Goal: Task Accomplishment & Management: Manage account settings

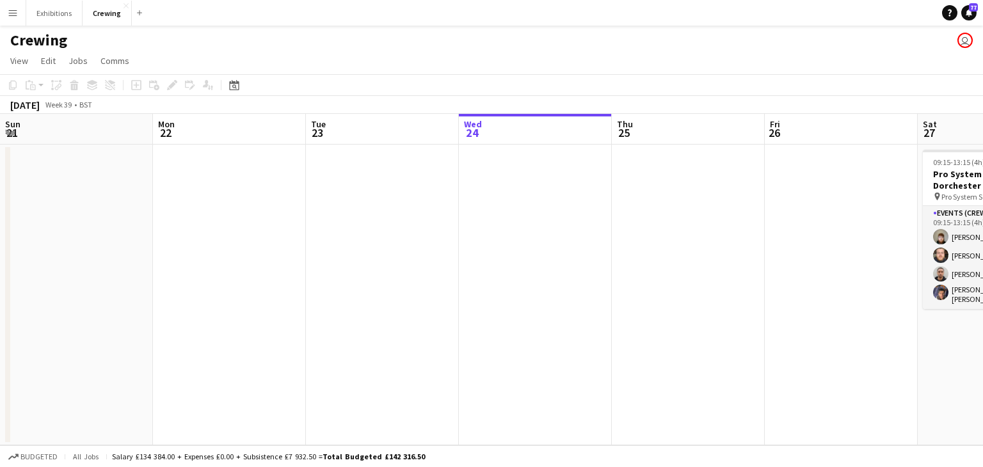
scroll to position [0, 390]
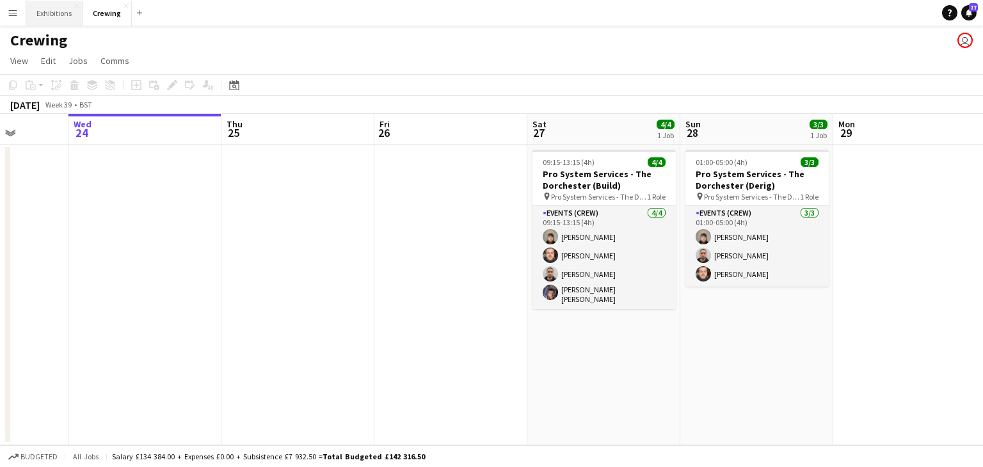
click at [44, 13] on button "Exhibitions Close" at bounding box center [54, 13] width 56 height 25
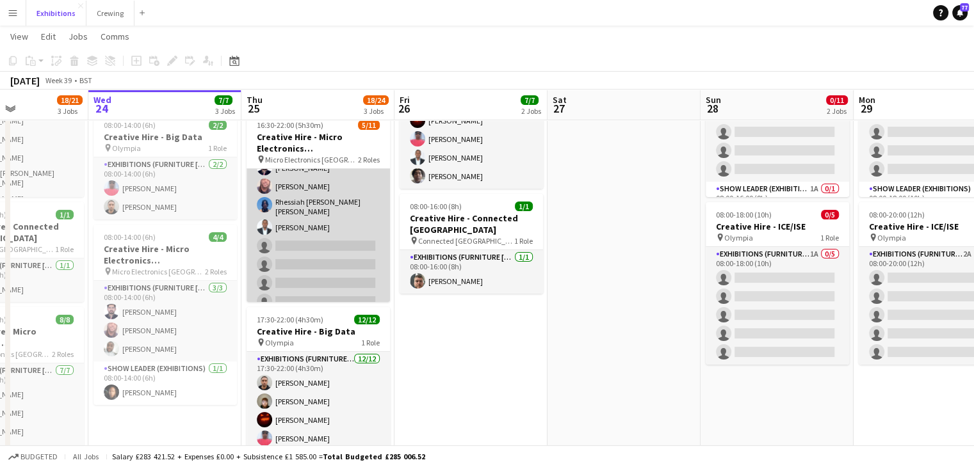
scroll to position [29, 0]
click at [328, 252] on app-card-role "Exhibitions (Furniture [PERSON_NAME]) 1I 2A [DATE] 16:30-22:00 (5h30m) Vikram V…" at bounding box center [317, 247] width 143 height 214
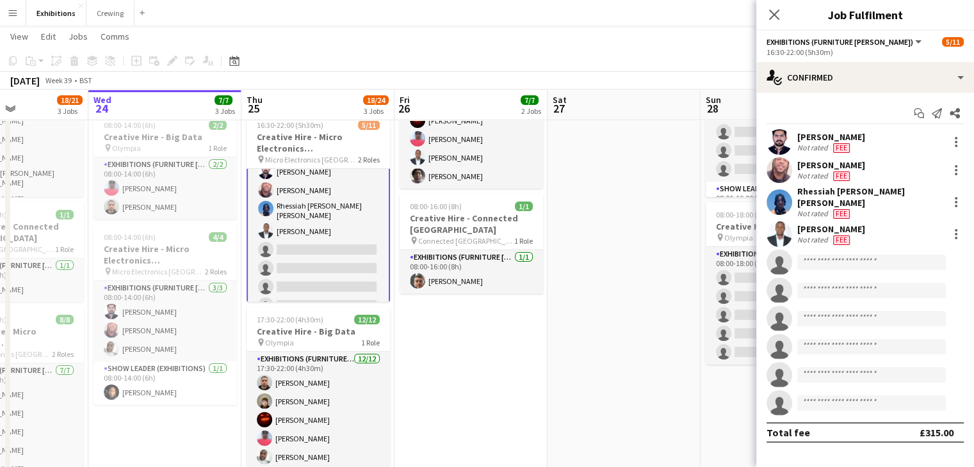
scroll to position [31, 0]
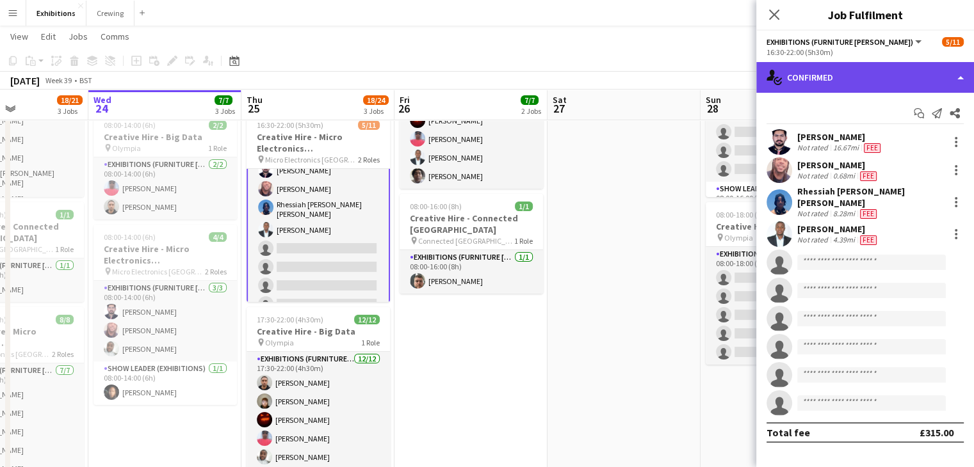
click at [860, 79] on div "single-neutral-actions-check-2 Confirmed" at bounding box center [865, 77] width 218 height 31
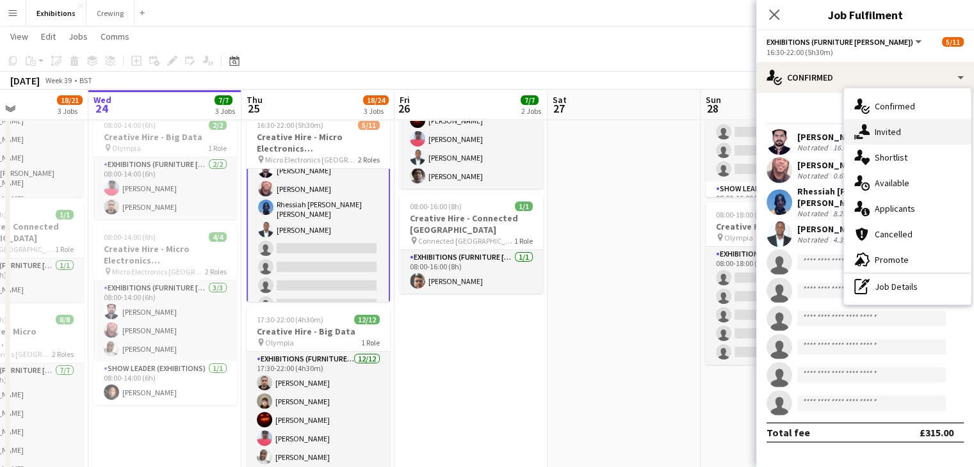
click at [896, 139] on div "single-neutral-actions-share-1 Invited" at bounding box center [907, 132] width 127 height 26
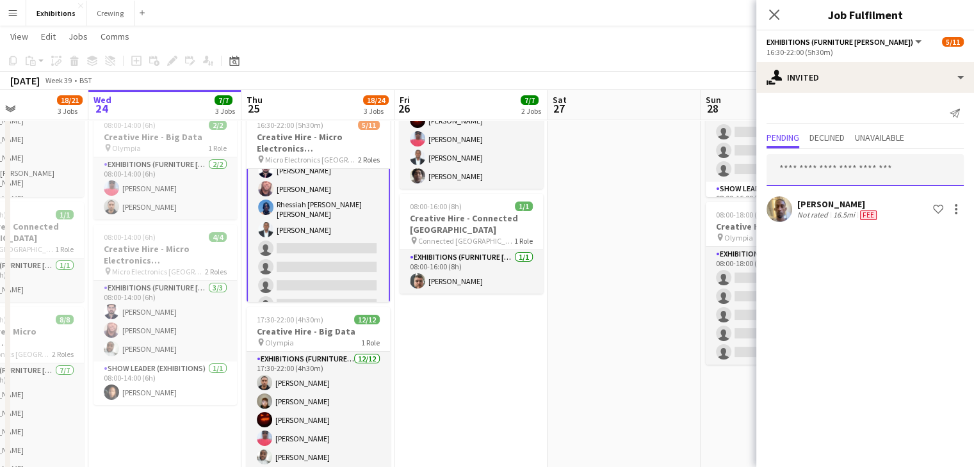
click at [830, 167] on input "text" at bounding box center [864, 170] width 197 height 32
type input "*"
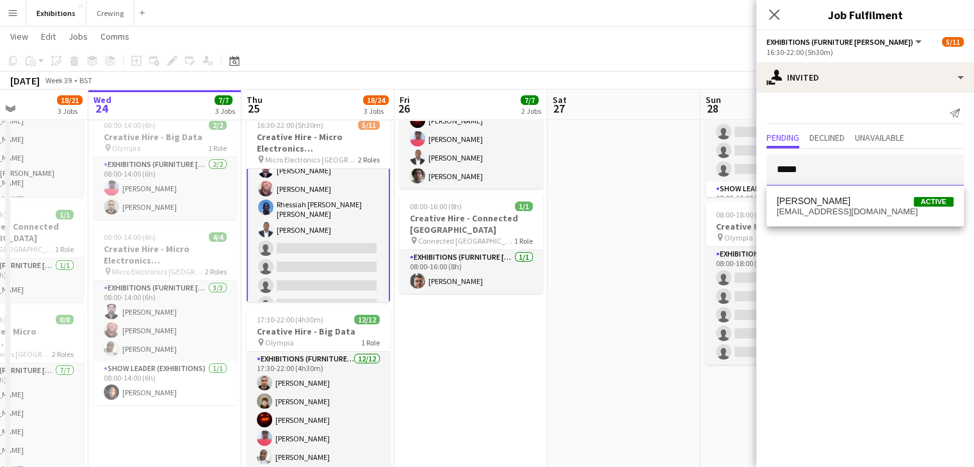
type input "*****"
click at [655, 216] on app-date-cell at bounding box center [623, 263] width 153 height 521
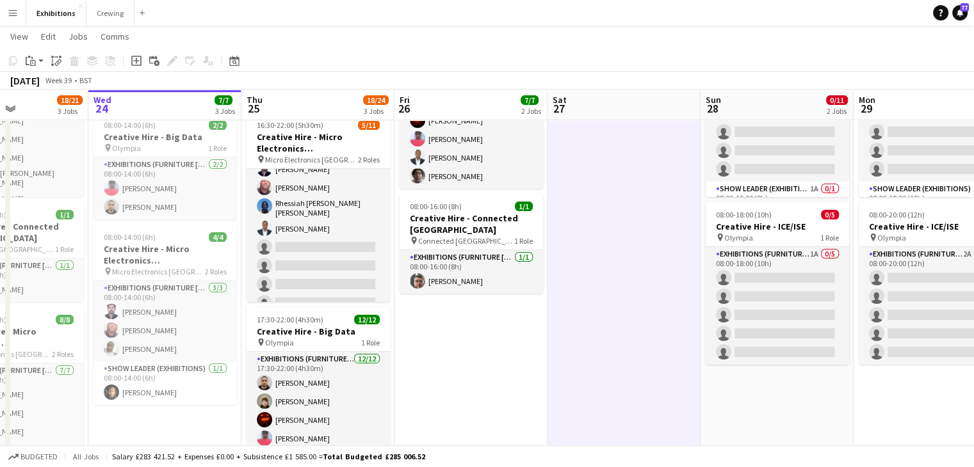
scroll to position [29, 0]
click at [17, 17] on app-icon "Menu" at bounding box center [13, 13] width 10 height 10
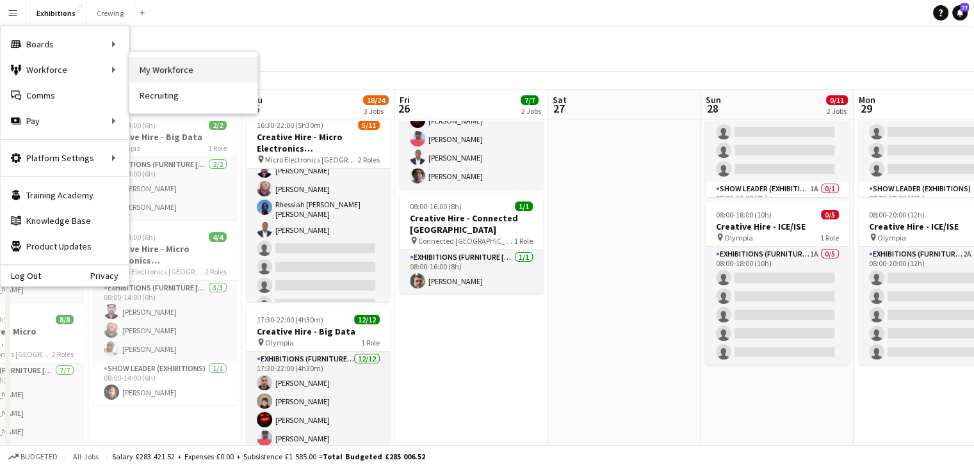
click at [160, 71] on link "My Workforce" at bounding box center [193, 70] width 128 height 26
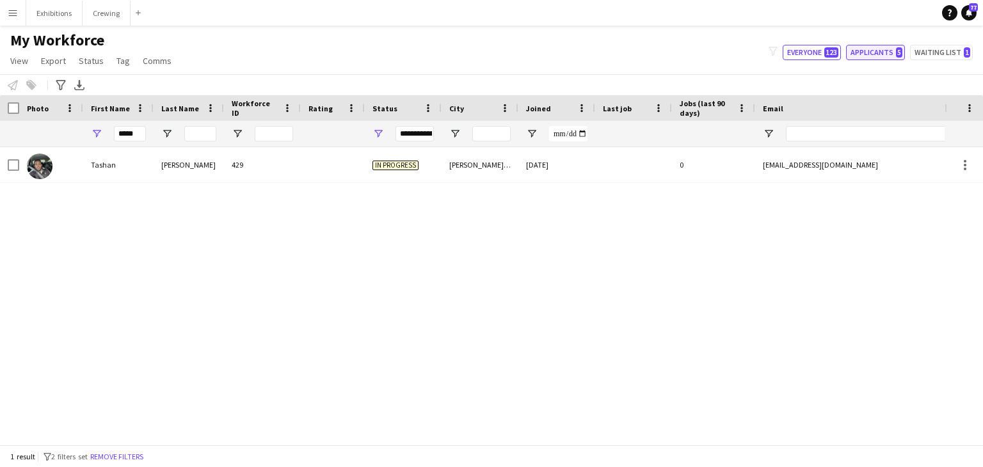
click at [892, 54] on button "Applicants 5" at bounding box center [875, 52] width 59 height 15
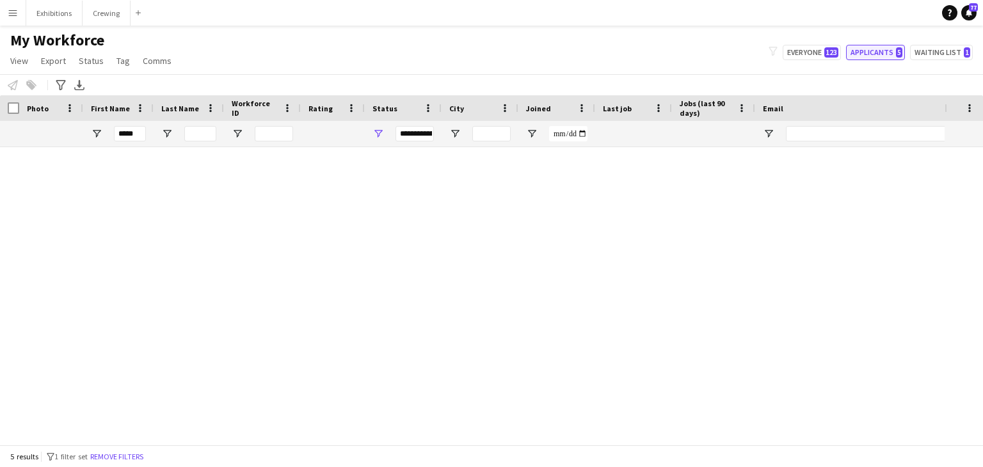
type input "**********"
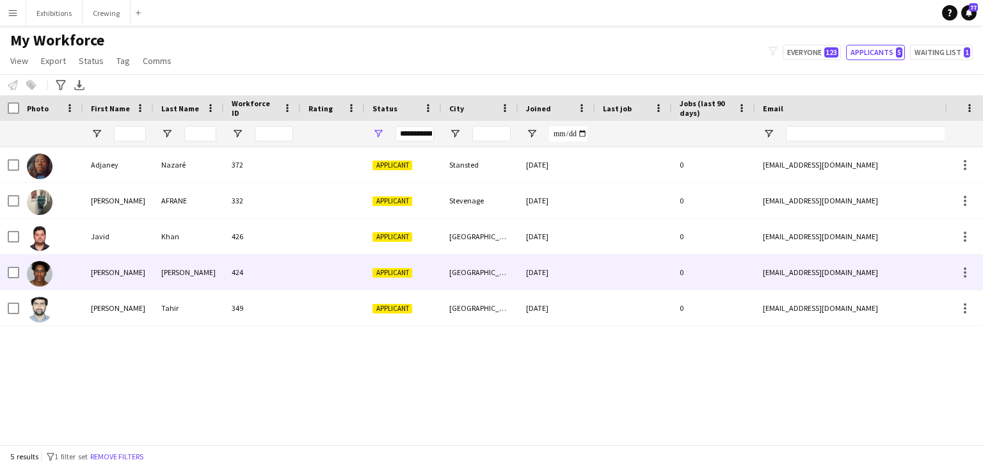
click at [285, 280] on div "424" at bounding box center [262, 272] width 77 height 35
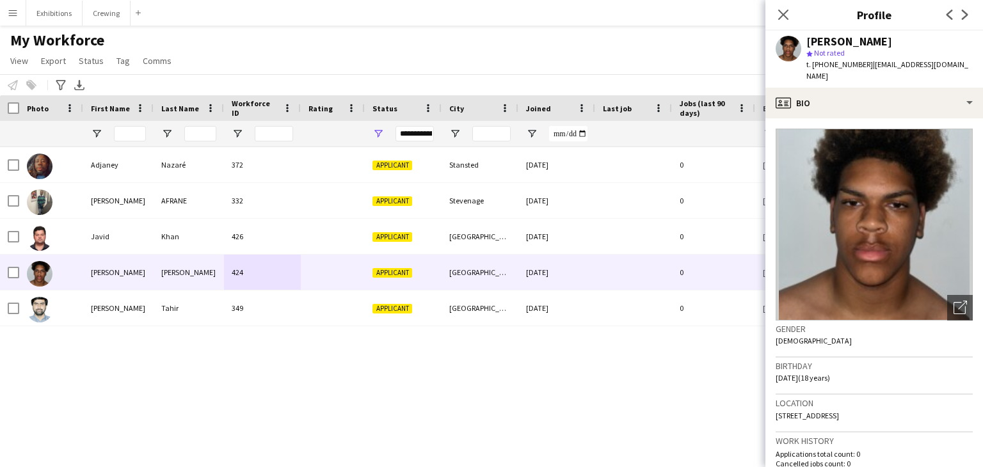
drag, startPoint x: 845, startPoint y: 384, endPoint x: 888, endPoint y: 374, distance: 44.1
click at [888, 374] on div "Birthday [DEMOGRAPHIC_DATA] (18 years)" at bounding box center [874, 376] width 197 height 37
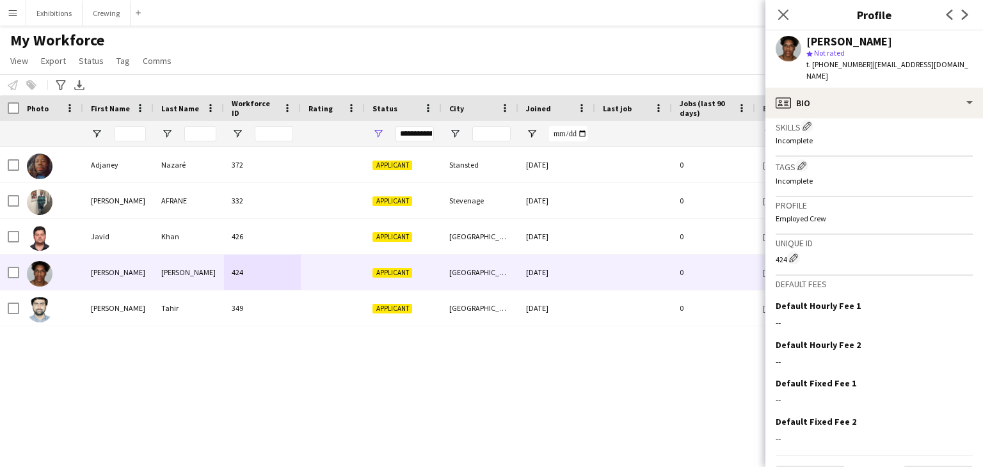
scroll to position [453, 0]
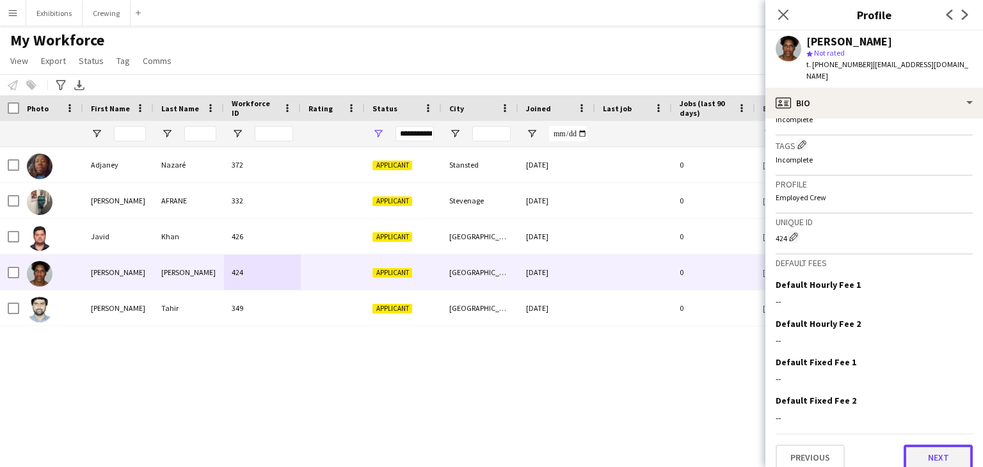
click at [919, 447] on button "Next" at bounding box center [938, 458] width 69 height 26
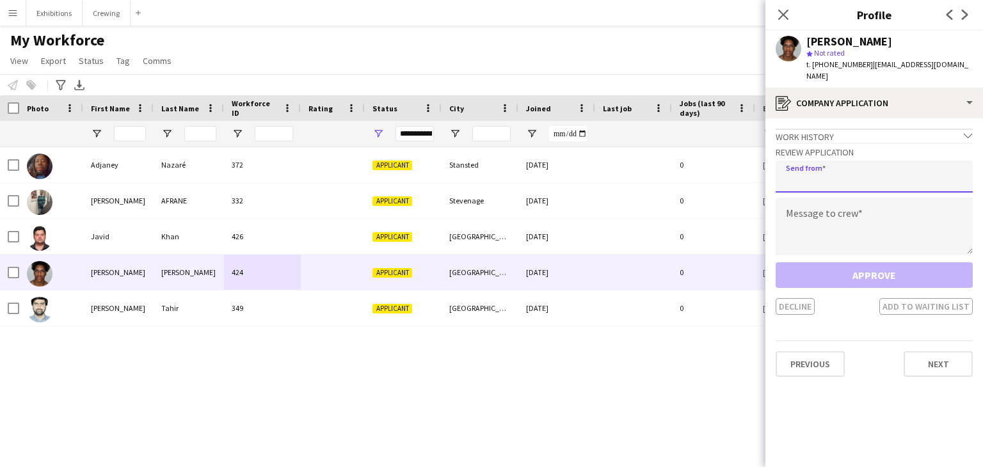
click at [846, 167] on input "email" at bounding box center [874, 177] width 197 height 32
type input "**********"
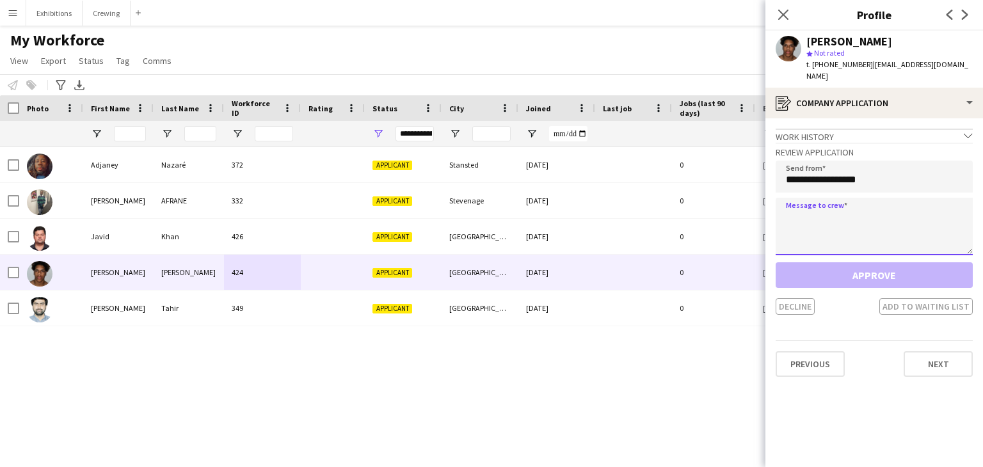
click at [881, 207] on textarea at bounding box center [874, 227] width 197 height 58
paste textarea "**********"
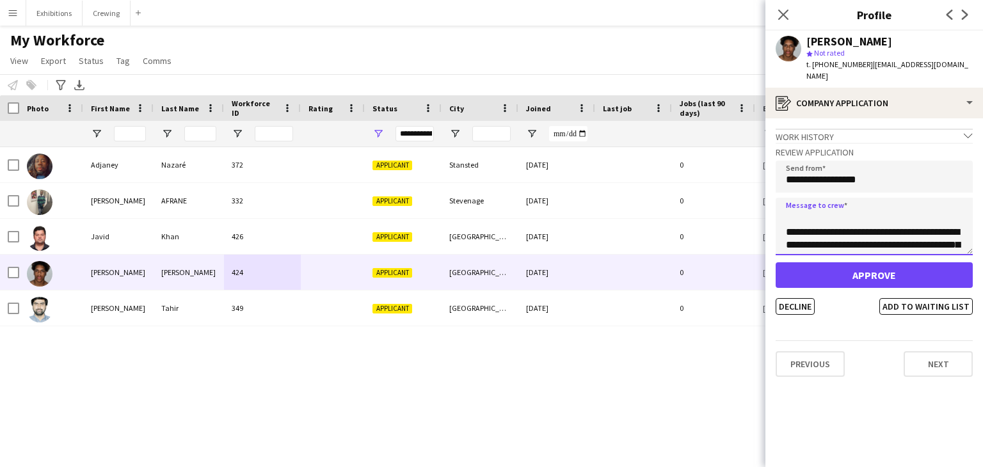
scroll to position [0, 0]
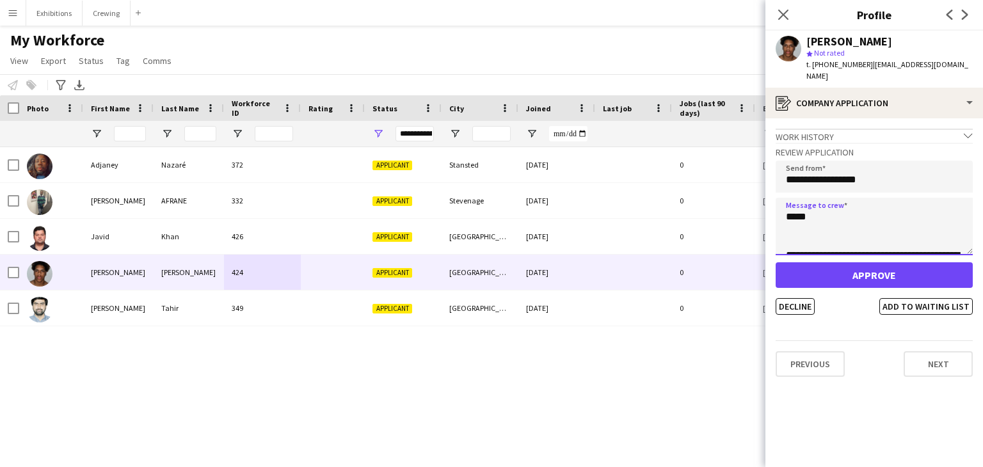
click at [842, 207] on textarea "**********" at bounding box center [874, 227] width 197 height 58
type textarea "**********"
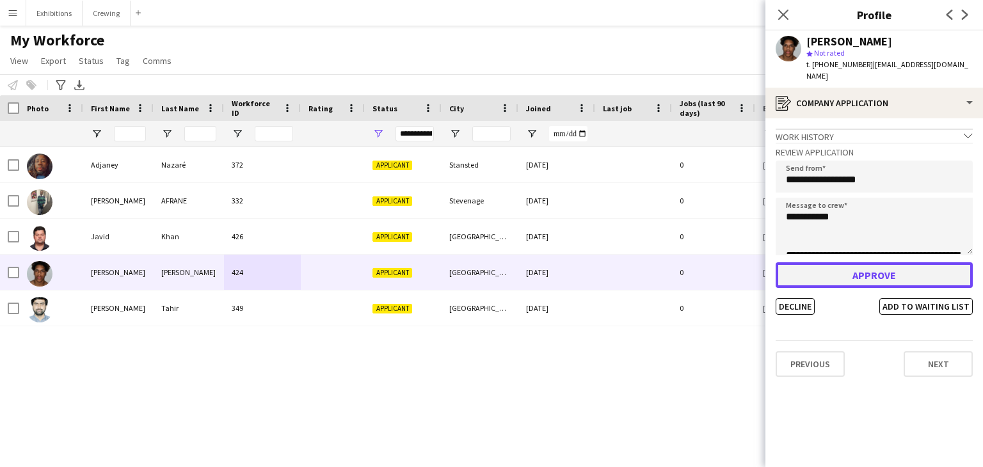
click at [876, 262] on button "Approve" at bounding box center [874, 275] width 197 height 26
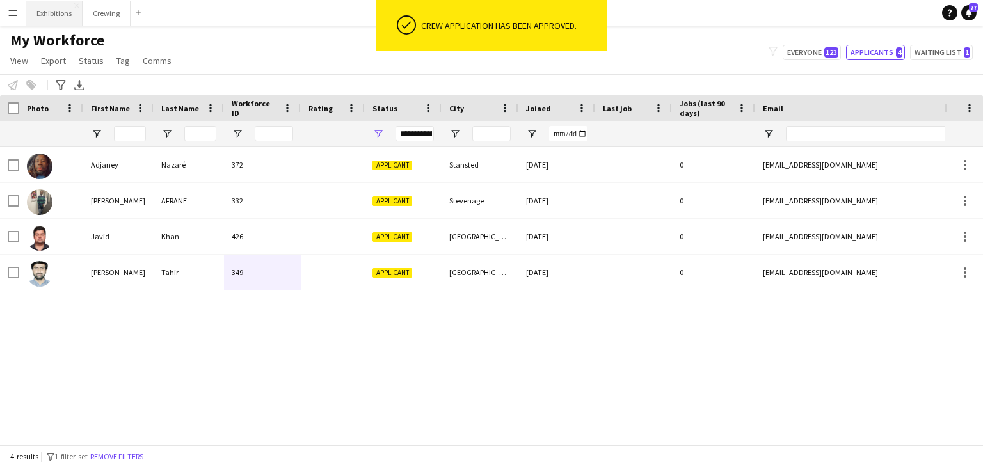
click at [44, 16] on button "Exhibitions Close" at bounding box center [54, 13] width 56 height 25
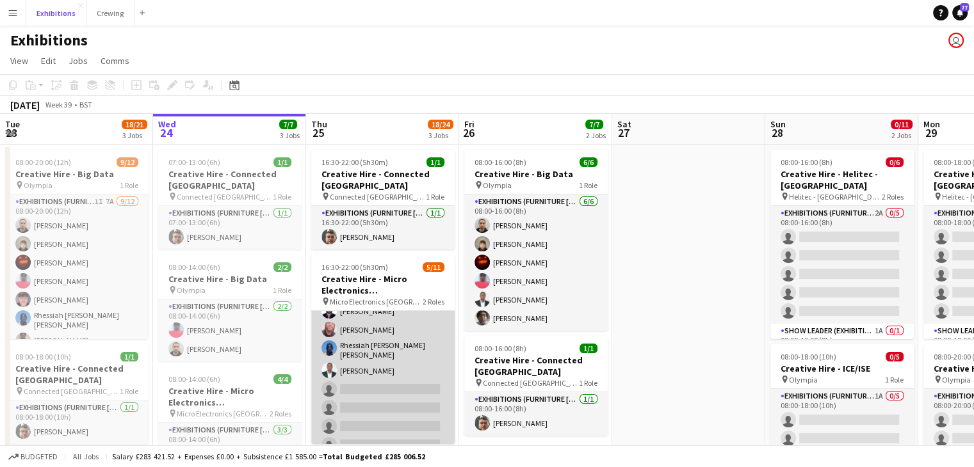
scroll to position [37, 0]
click at [394, 383] on app-card-role "Exhibitions (Furniture [PERSON_NAME]) 1I 2A [DATE] 16:30-22:00 (5h30m) Vikram V…" at bounding box center [382, 381] width 143 height 214
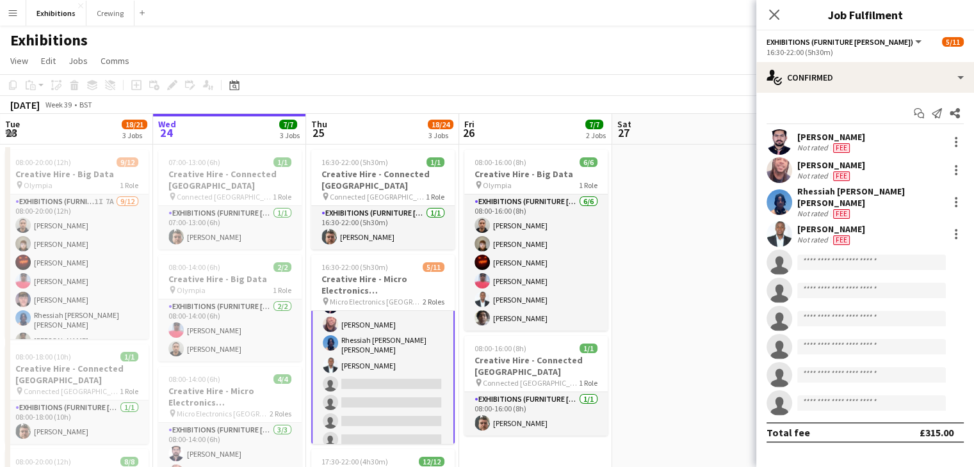
scroll to position [38, 0]
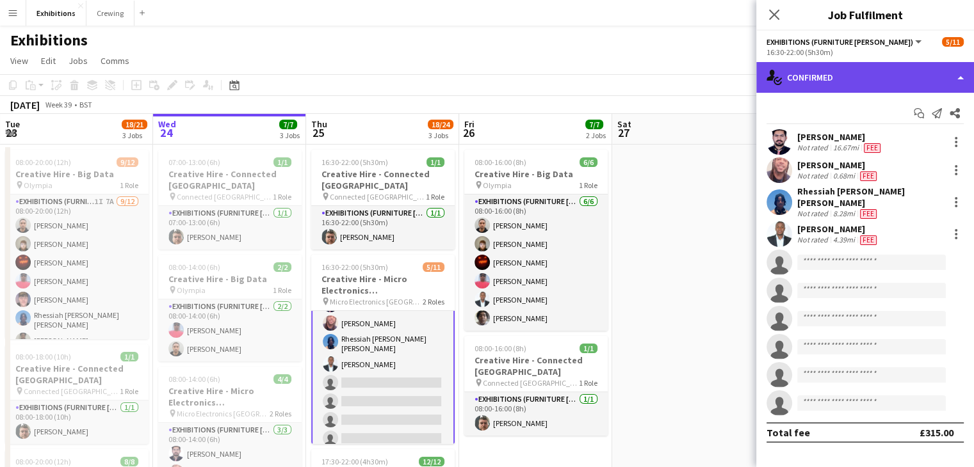
click at [890, 85] on div "single-neutral-actions-check-2 Confirmed" at bounding box center [865, 77] width 218 height 31
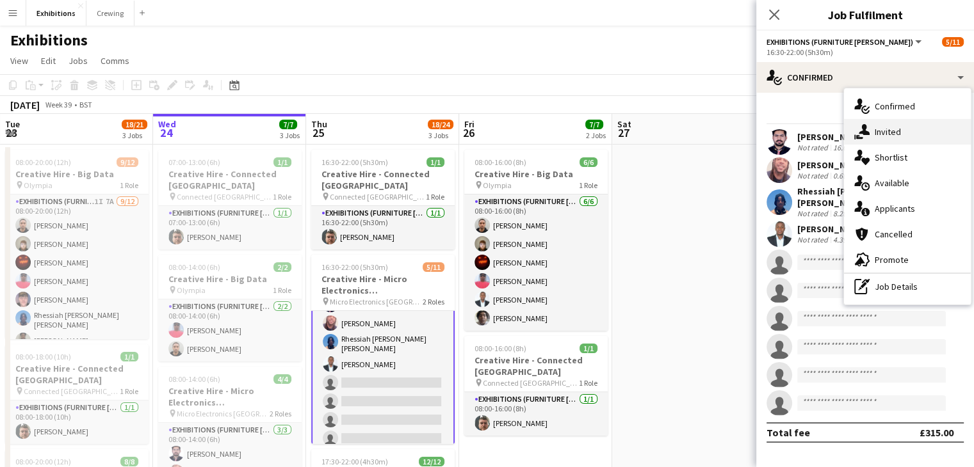
click at [910, 125] on div "single-neutral-actions-share-1 Invited" at bounding box center [907, 132] width 127 height 26
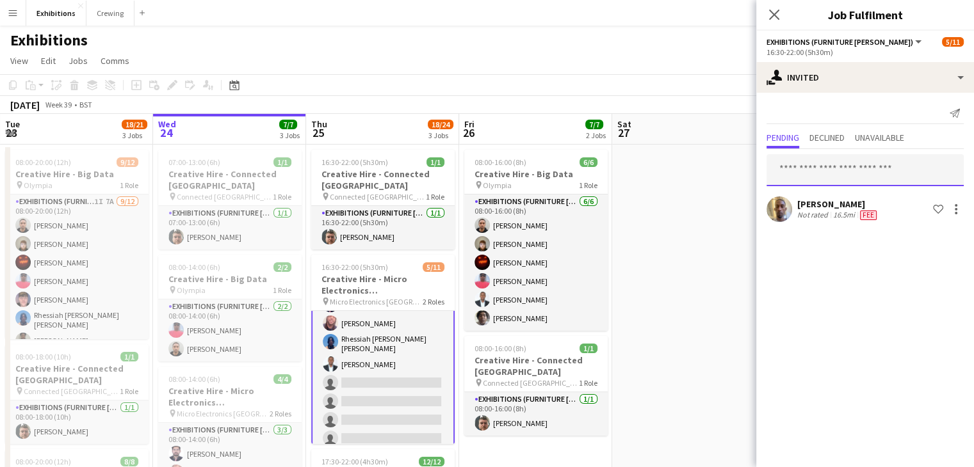
click at [853, 163] on input "text" at bounding box center [864, 170] width 197 height 32
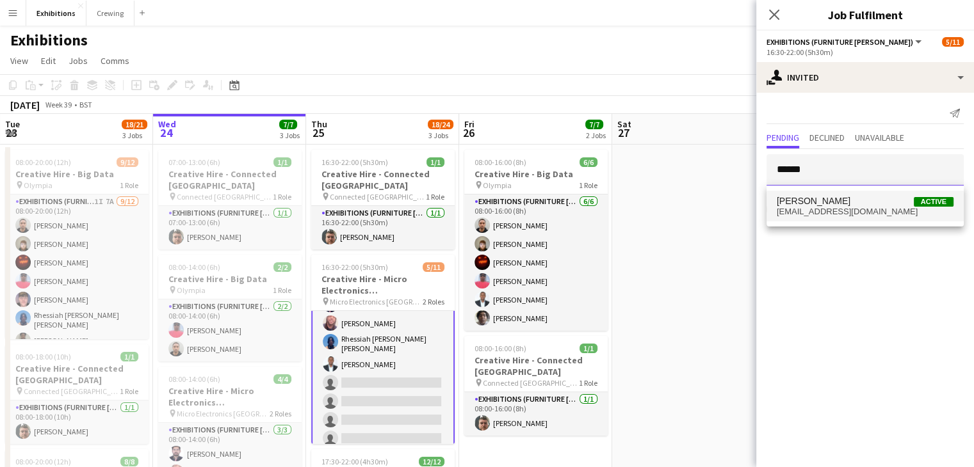
type input "******"
click at [837, 202] on span "[PERSON_NAME]" at bounding box center [813, 201] width 74 height 11
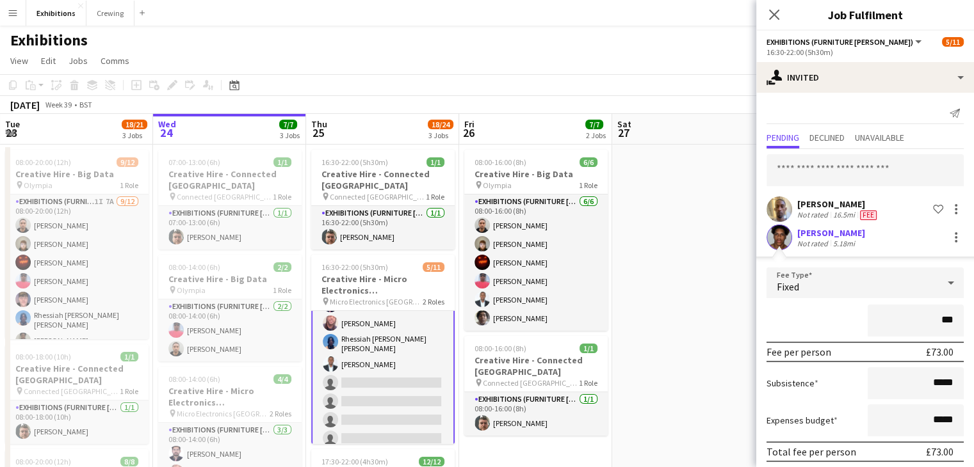
type input "**"
type input "***"
click at [809, 318] on div "***" at bounding box center [864, 321] width 197 height 32
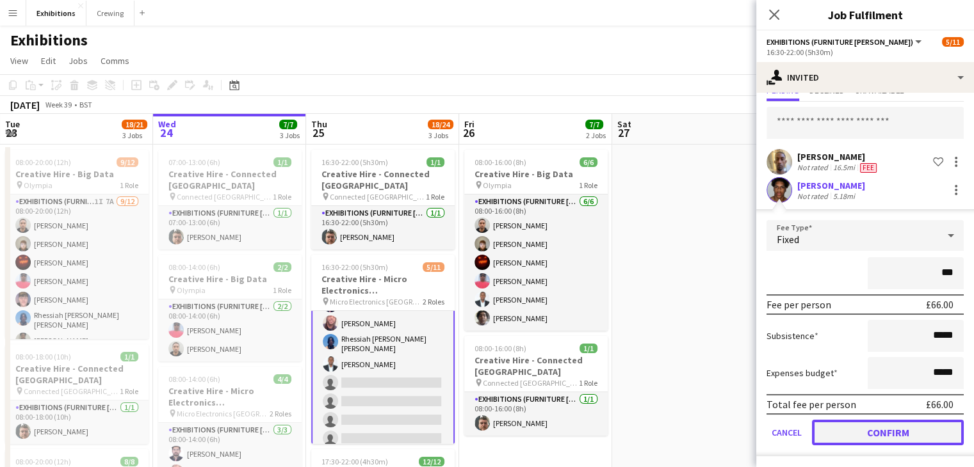
drag, startPoint x: 809, startPoint y: 318, endPoint x: 862, endPoint y: 422, distance: 116.5
click at [862, 422] on button "Confirm" at bounding box center [888, 433] width 152 height 26
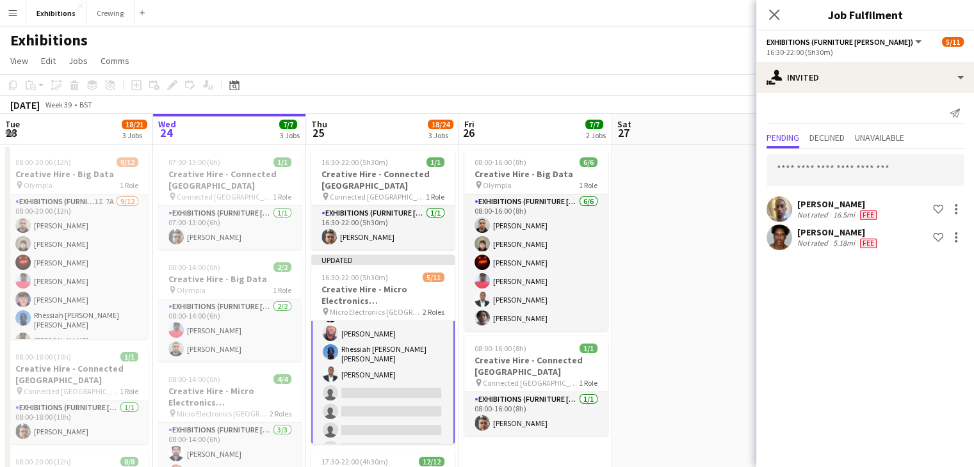
click at [712, 221] on app-date-cell at bounding box center [688, 405] width 153 height 521
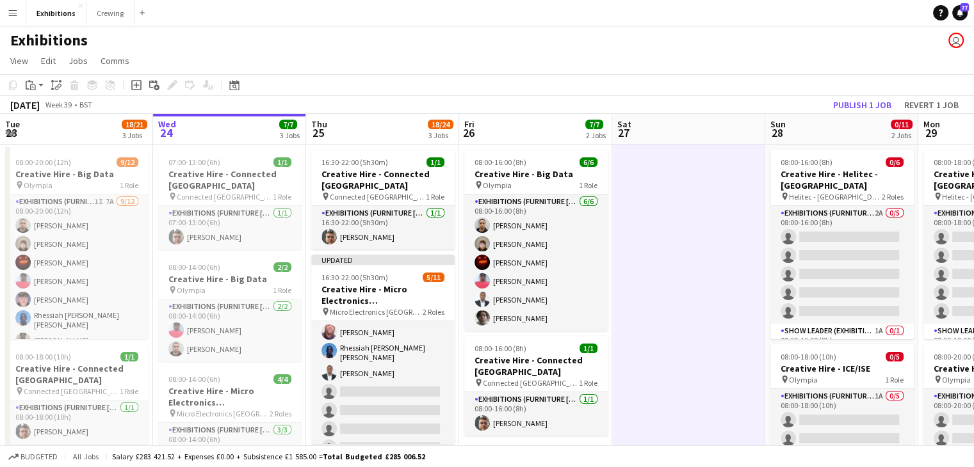
scroll to position [37, 0]
click at [859, 100] on button "Publish 1 job" at bounding box center [862, 105] width 68 height 17
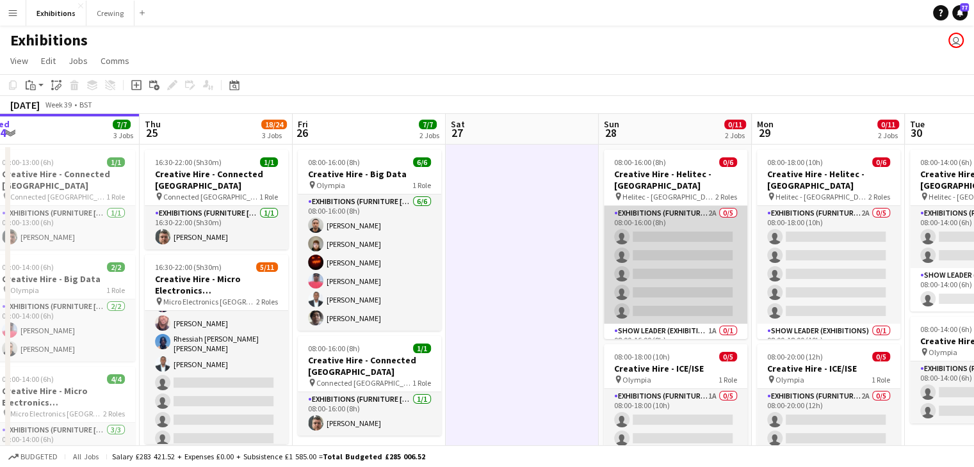
scroll to position [28, 0]
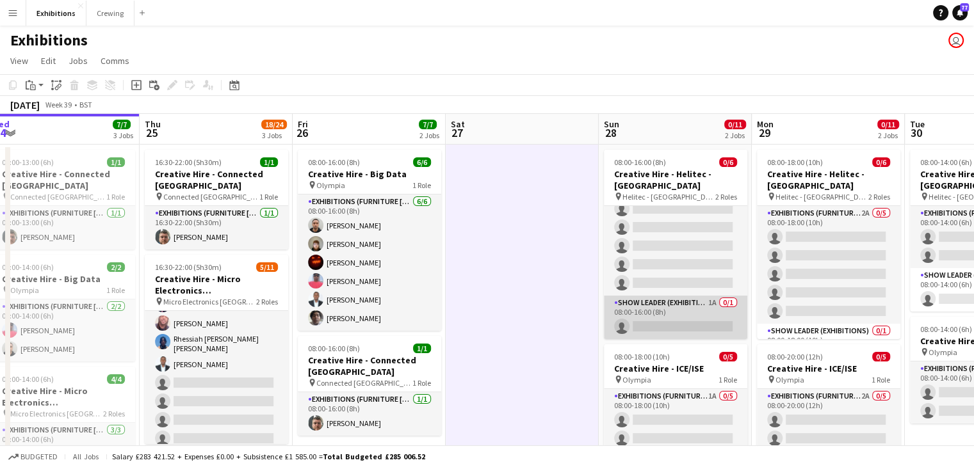
click at [689, 323] on app-card-role "Show Leader (Exhibitions) 1A 0/1 08:00-16:00 (8h) single-neutral-actions" at bounding box center [675, 318] width 143 height 44
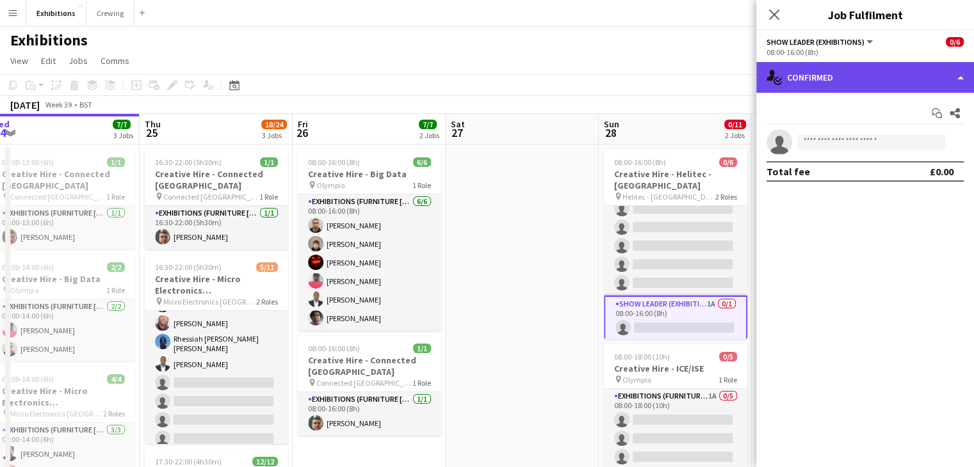
click at [894, 76] on div "single-neutral-actions-check-2 Confirmed" at bounding box center [865, 77] width 218 height 31
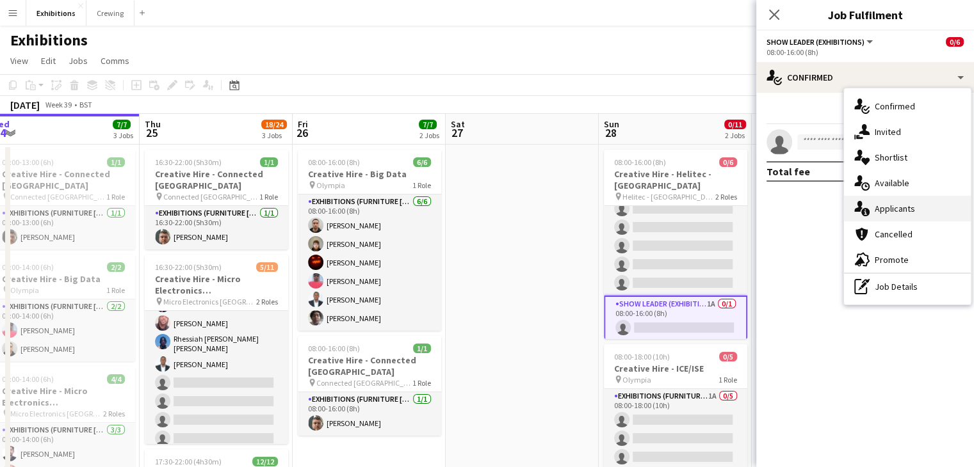
click at [913, 203] on span "Applicants" at bounding box center [894, 209] width 40 height 12
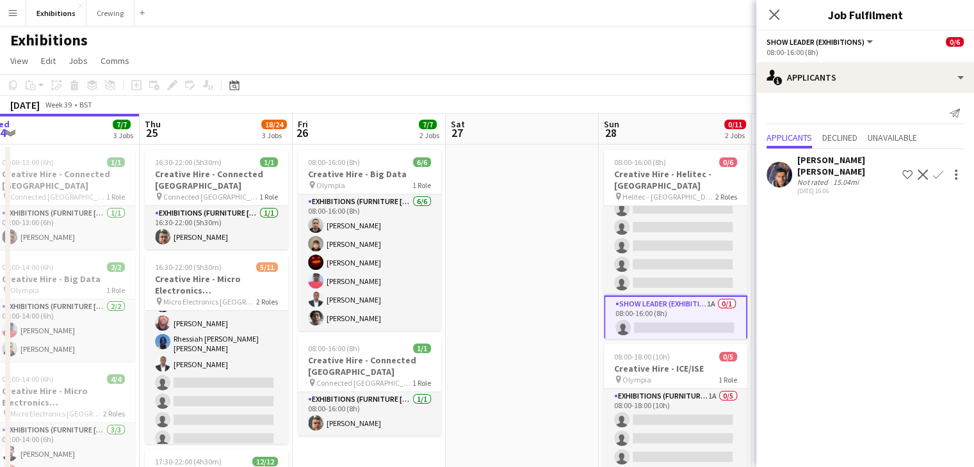
click at [535, 257] on app-date-cell at bounding box center [522, 405] width 153 height 521
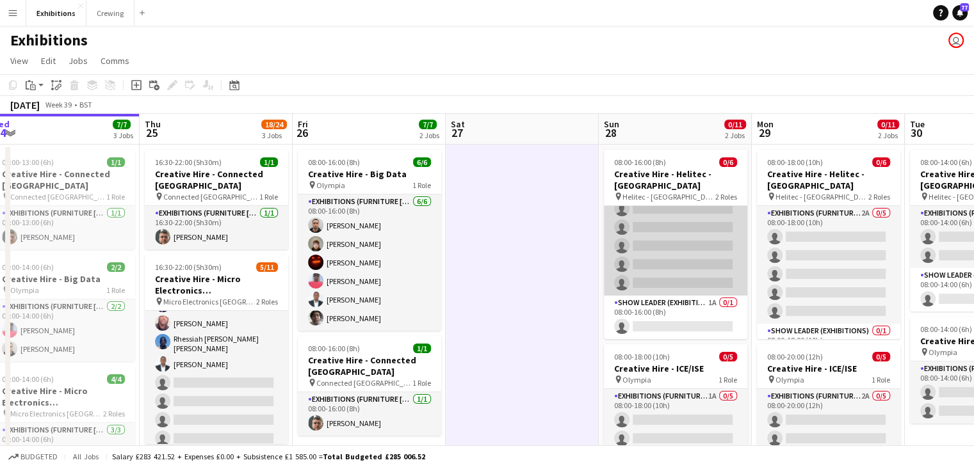
scroll to position [0, 0]
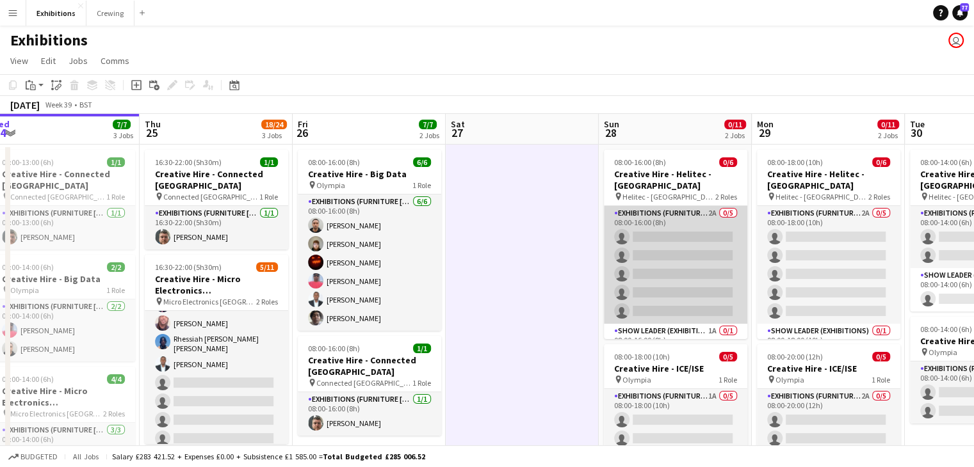
click at [711, 267] on app-card-role "Exhibitions (Furniture [PERSON_NAME]) 2A 0/5 08:00-16:00 (8h) single-neutral-ac…" at bounding box center [675, 265] width 143 height 118
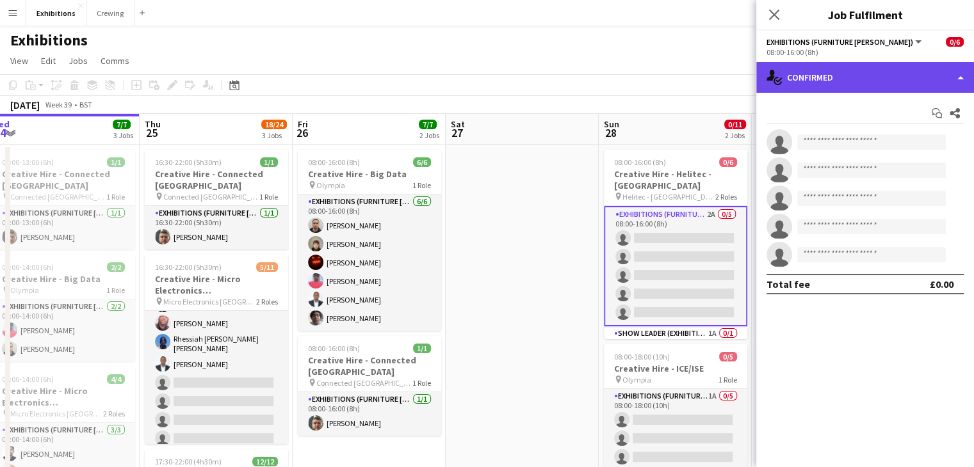
click at [888, 83] on div "single-neutral-actions-check-2 Confirmed" at bounding box center [865, 77] width 218 height 31
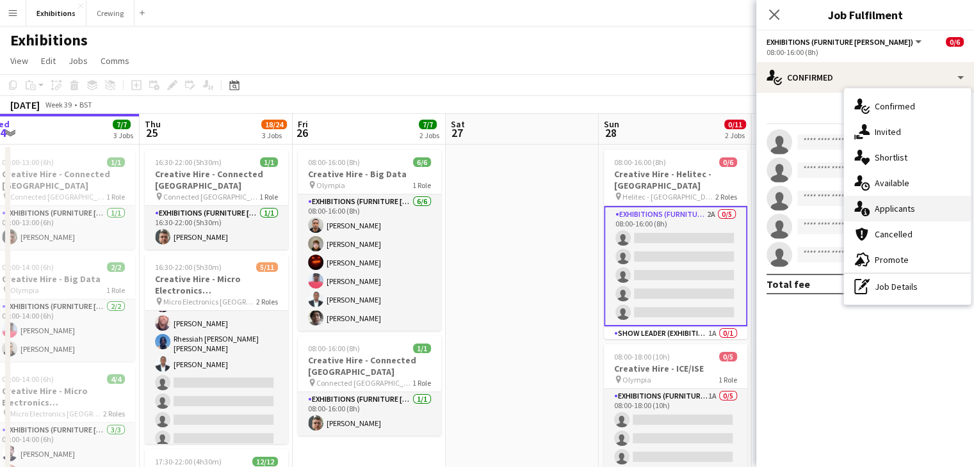
click at [902, 203] on span "Applicants" at bounding box center [894, 209] width 40 height 12
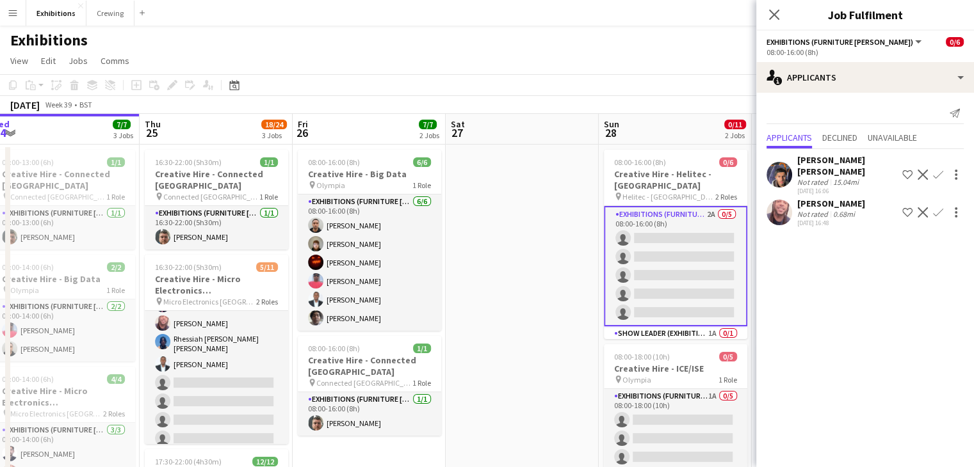
click at [937, 207] on app-icon "Confirm" at bounding box center [938, 212] width 10 height 10
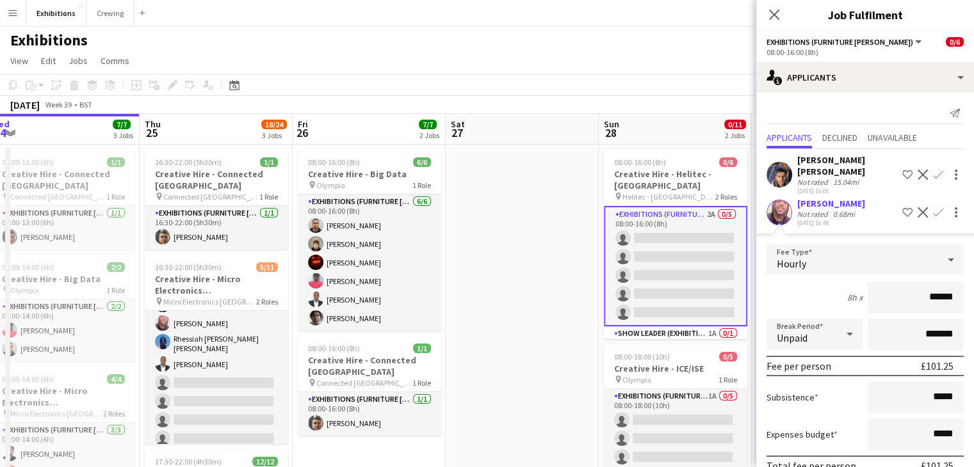
scroll to position [50, 0]
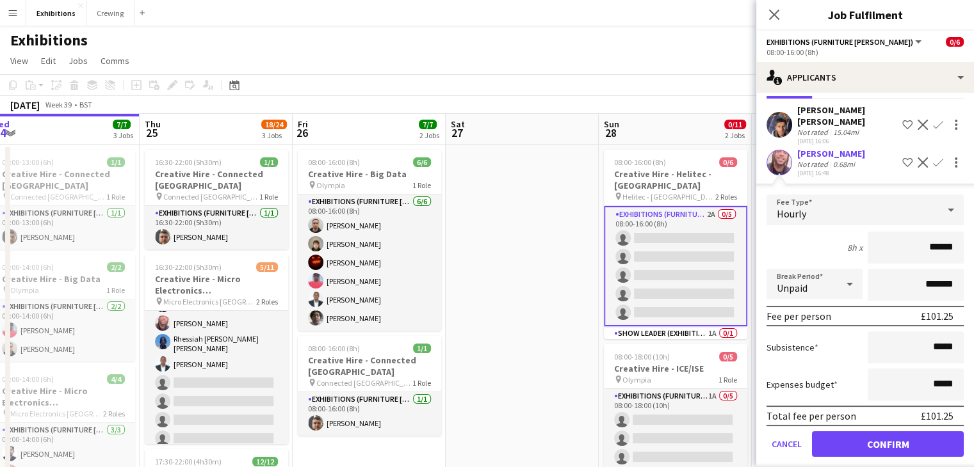
type input "******"
click at [865, 434] on button "Confirm" at bounding box center [888, 444] width 152 height 26
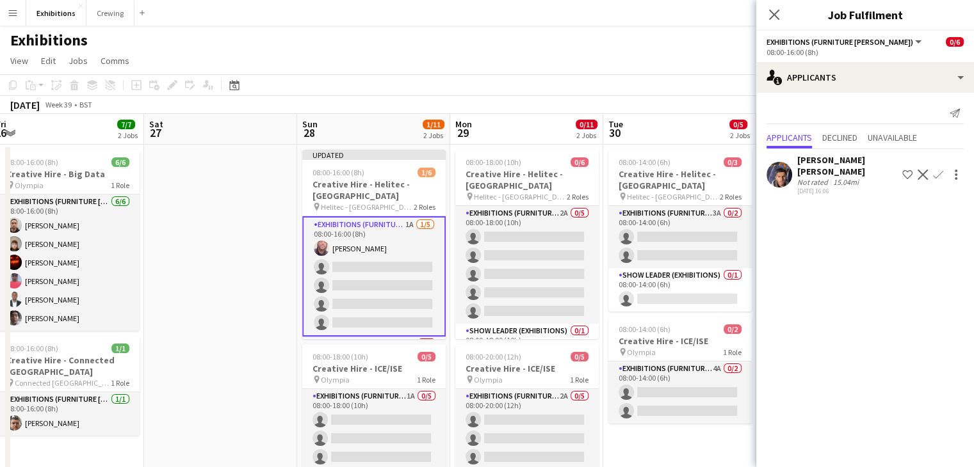
scroll to position [0, 497]
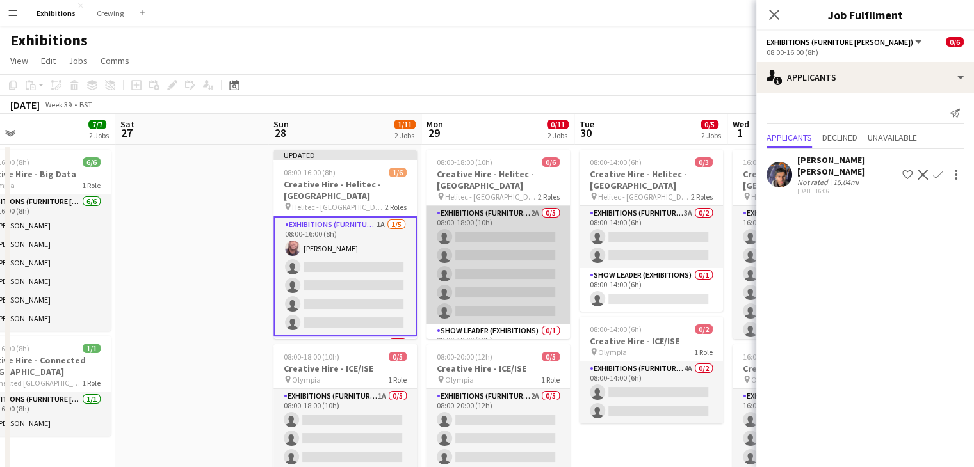
click at [514, 266] on app-card-role "Exhibitions (Furniture [PERSON_NAME]) 2A 0/5 08:00-18:00 (10h) single-neutral-a…" at bounding box center [497, 265] width 143 height 118
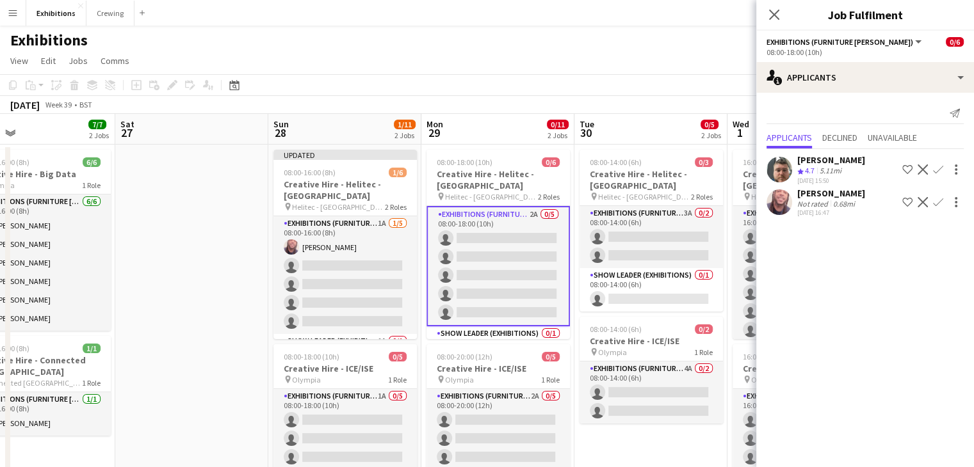
click at [938, 201] on app-icon "Confirm" at bounding box center [938, 202] width 10 height 10
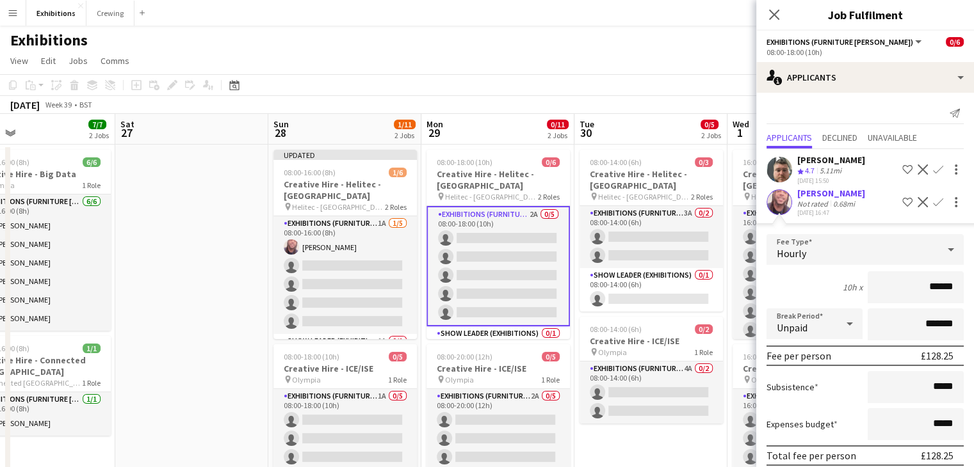
scroll to position [51, 0]
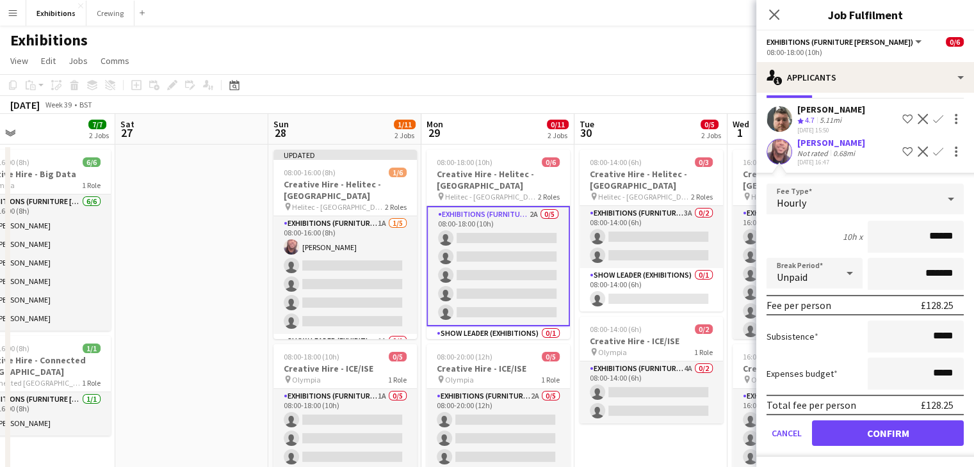
type input "******"
click at [872, 426] on button "Confirm" at bounding box center [888, 434] width 152 height 26
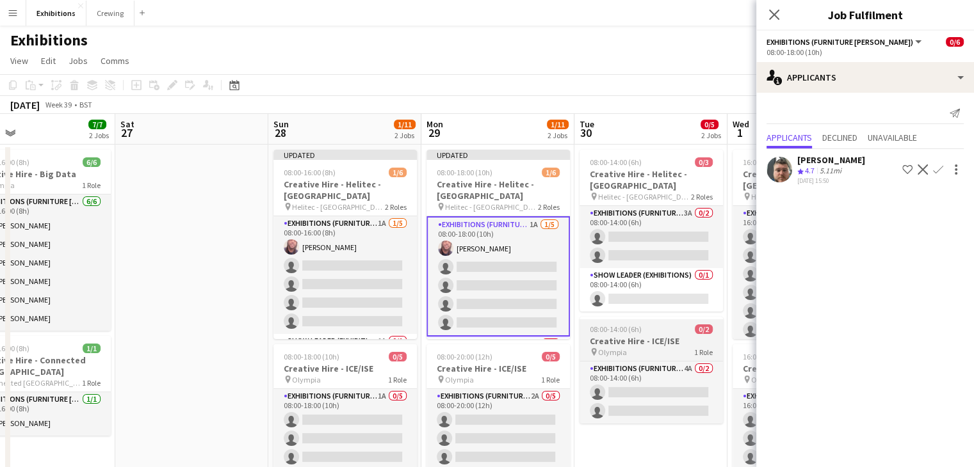
scroll to position [0, 0]
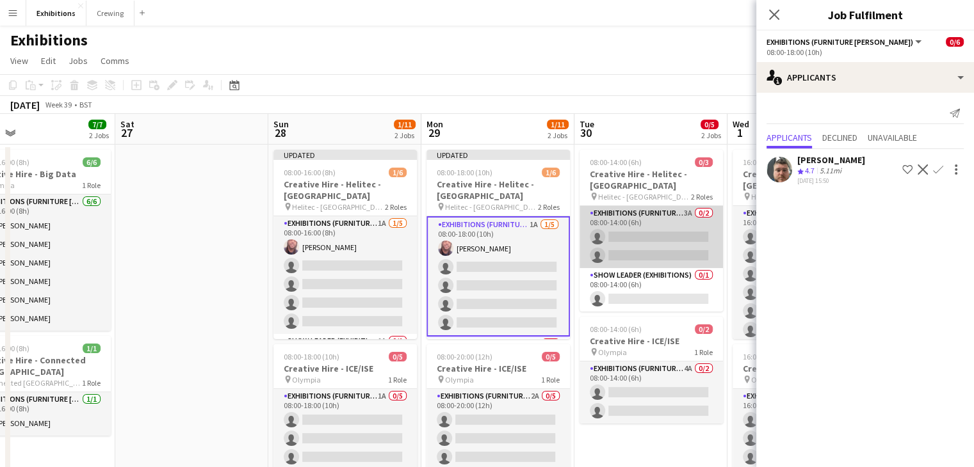
click at [665, 254] on app-card-role "Exhibitions (Furniture [PERSON_NAME]) 3A 0/2 08:00-14:00 (6h) single-neutral-ac…" at bounding box center [650, 237] width 143 height 62
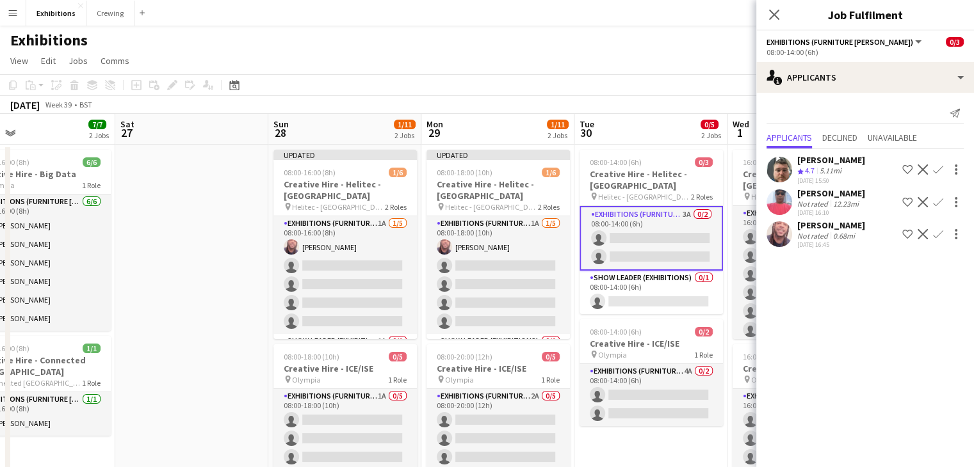
click at [937, 232] on app-icon "Confirm" at bounding box center [938, 234] width 10 height 10
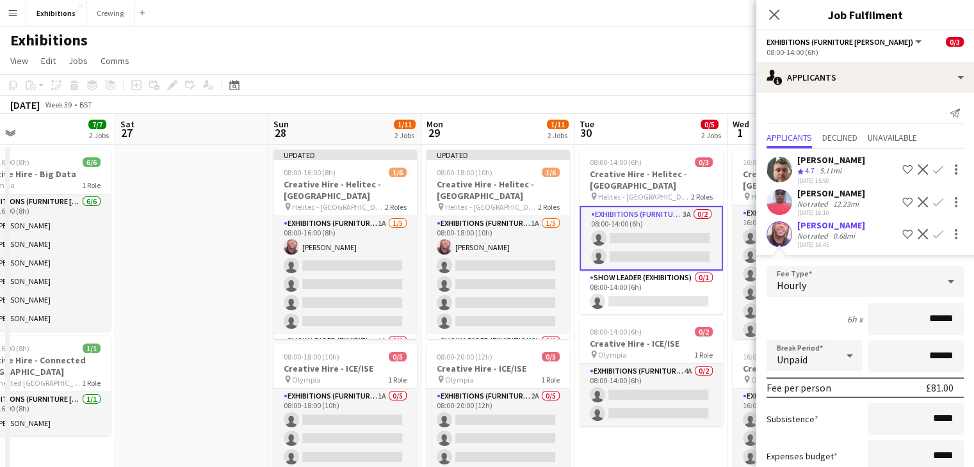
scroll to position [82, 0]
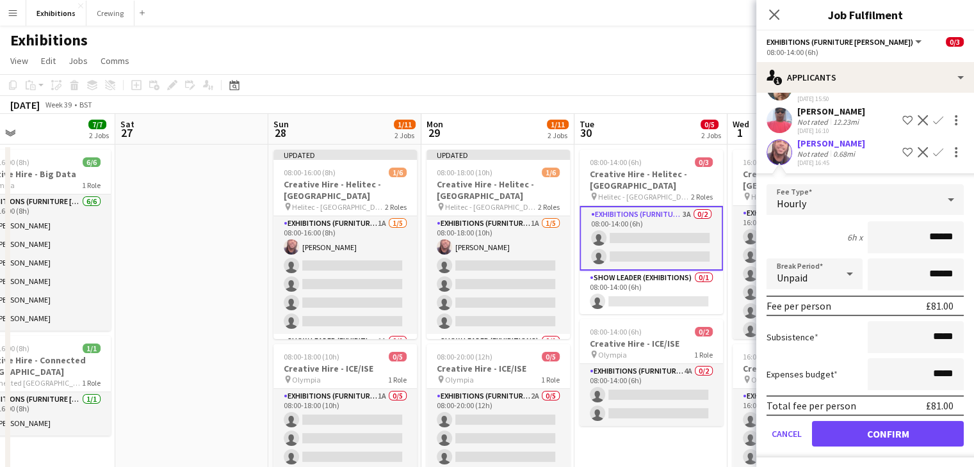
type input "******"
click at [878, 424] on button "Confirm" at bounding box center [888, 434] width 152 height 26
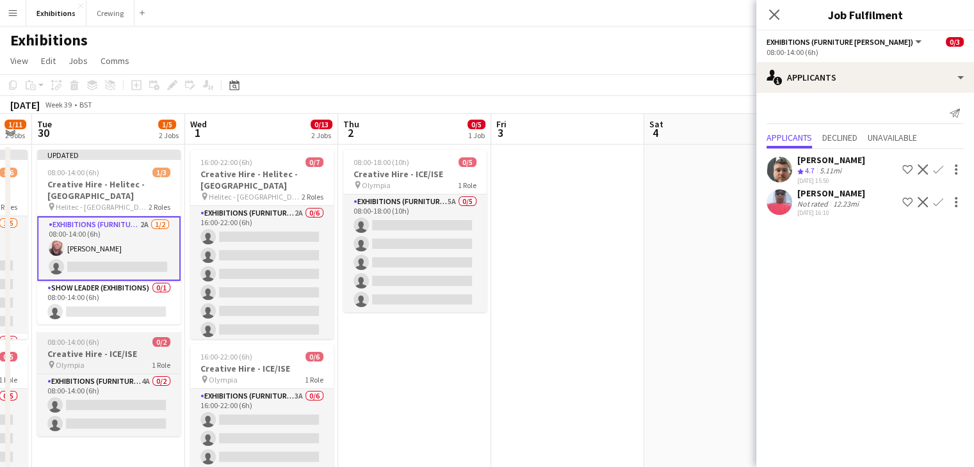
scroll to position [0, 330]
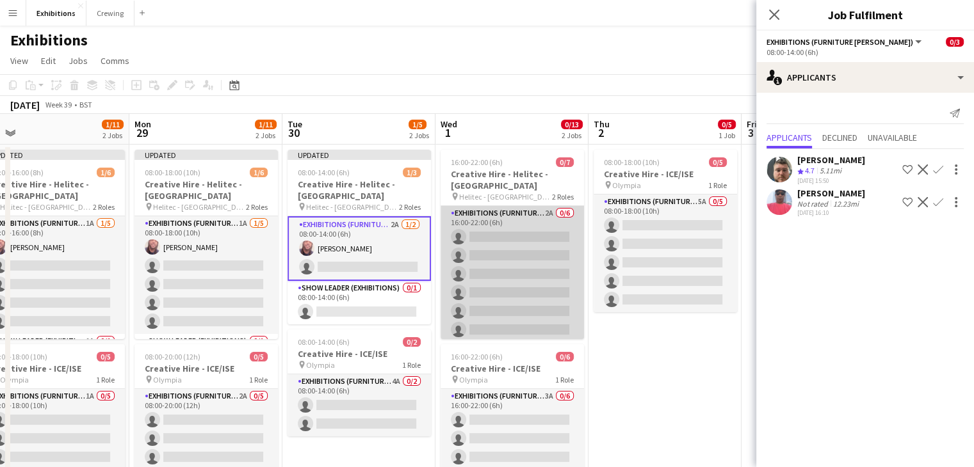
click at [532, 264] on app-card-role "Exhibitions (Furniture [PERSON_NAME]) 2A 0/6 16:00-22:00 (6h) single-neutral-ac…" at bounding box center [511, 274] width 143 height 136
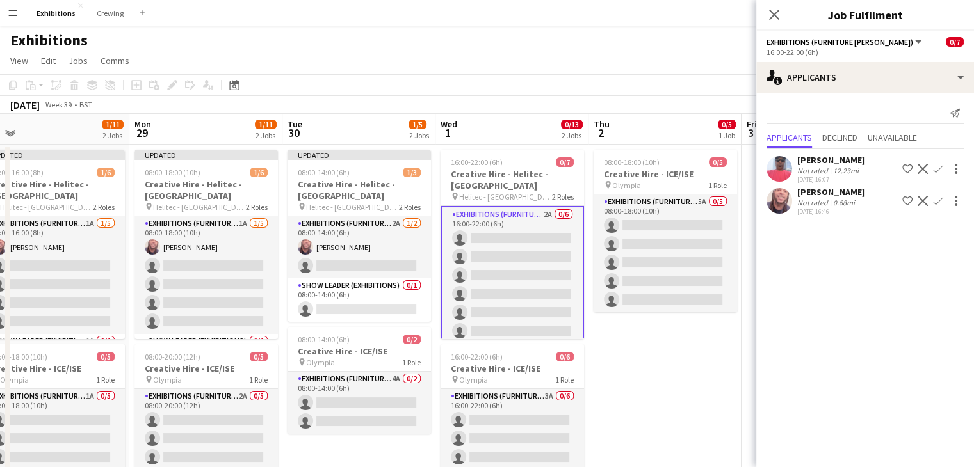
click at [936, 200] on app-icon "Confirm" at bounding box center [938, 201] width 10 height 10
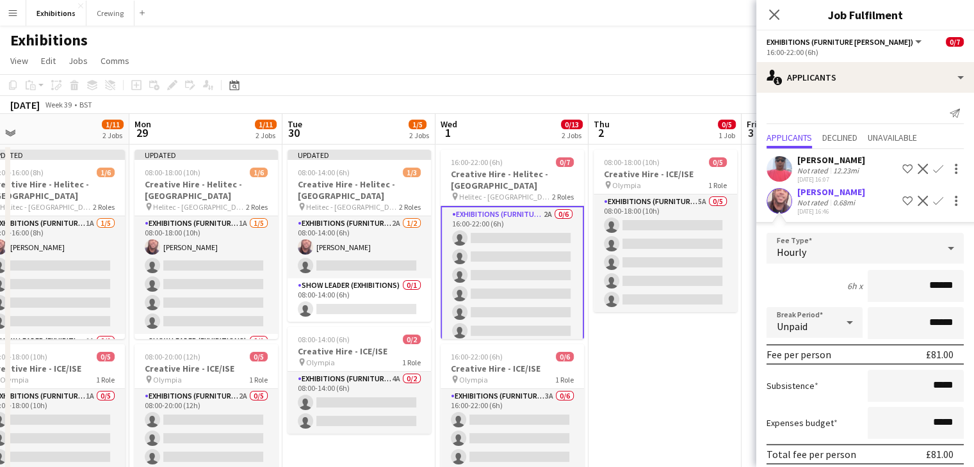
scroll to position [50, 0]
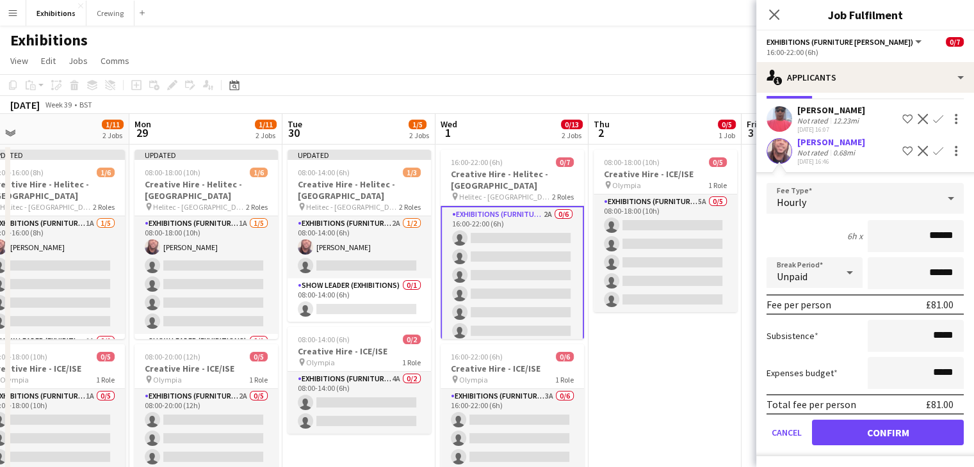
type input "******"
click at [883, 431] on button "Confirm" at bounding box center [888, 433] width 152 height 26
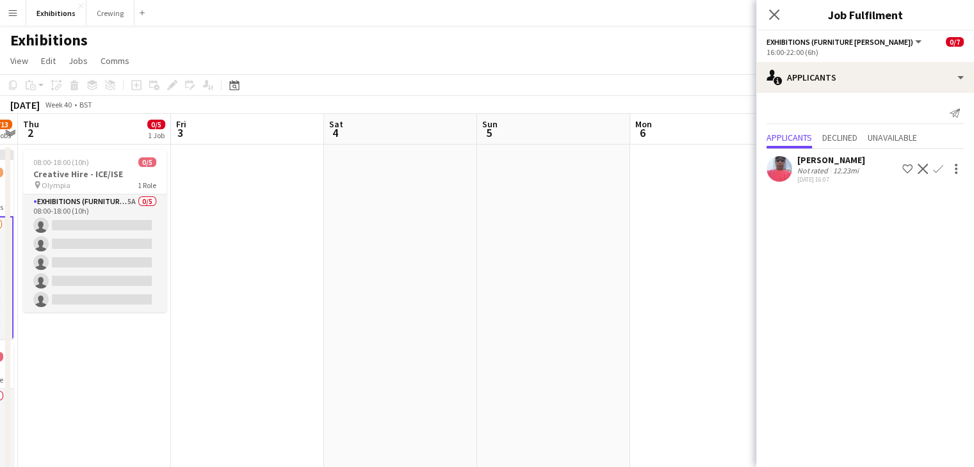
scroll to position [0, 333]
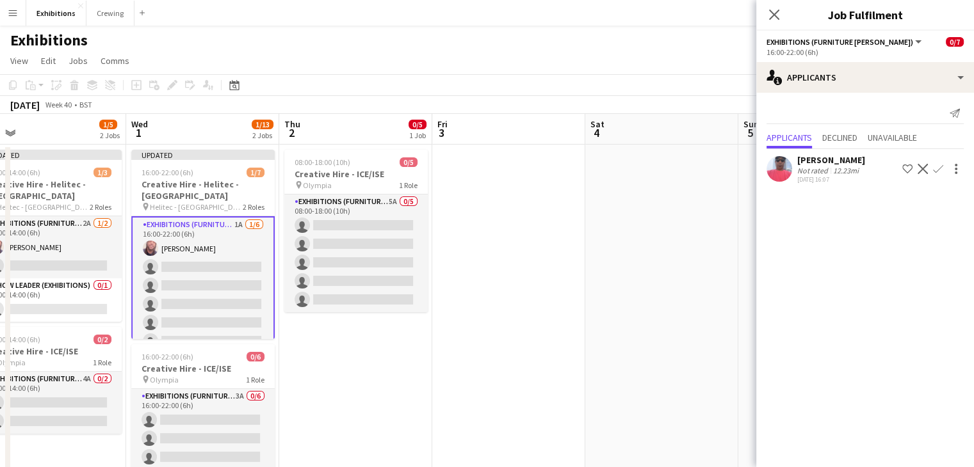
click at [665, 245] on app-date-cell at bounding box center [661, 405] width 153 height 521
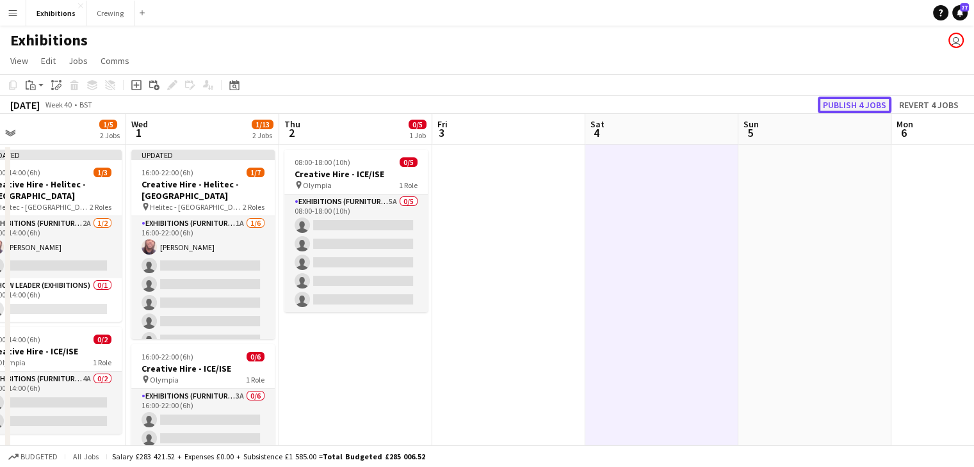
click at [849, 104] on button "Publish 4 jobs" at bounding box center [854, 105] width 74 height 17
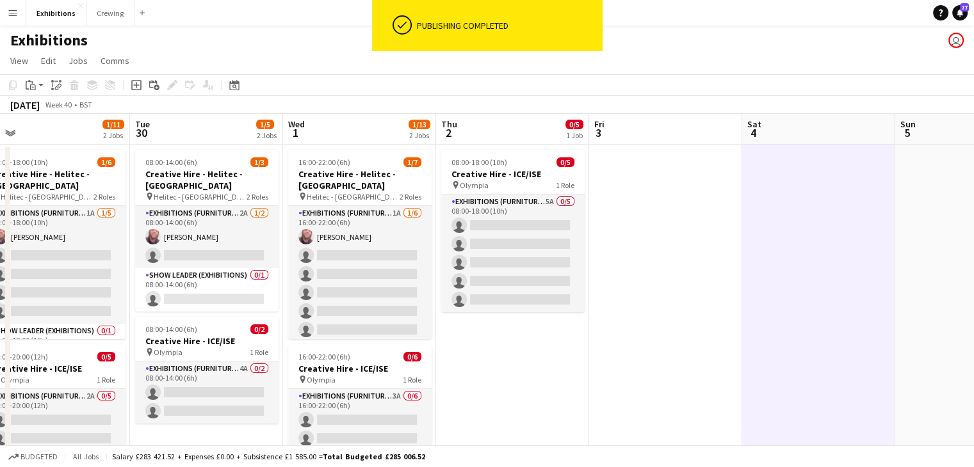
scroll to position [0, 328]
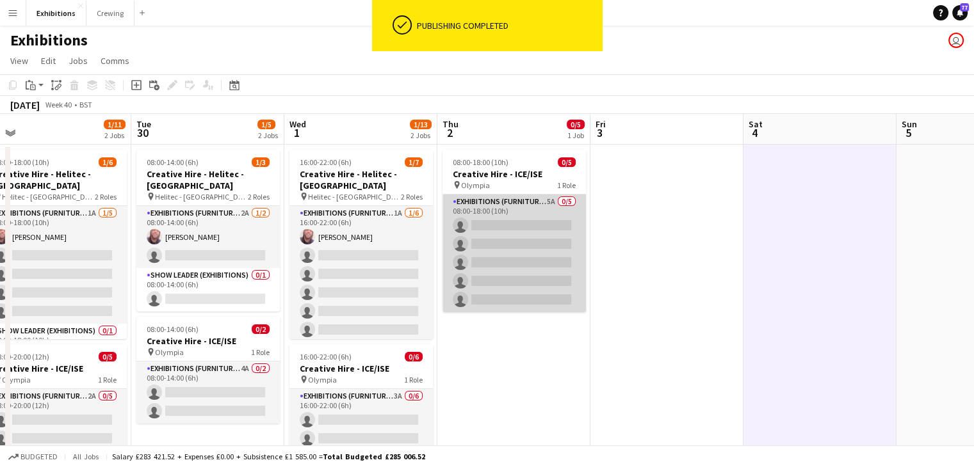
click at [521, 241] on app-card-role "Exhibitions (Furniture [PERSON_NAME]) 5A 0/5 08:00-18:00 (10h) single-neutral-a…" at bounding box center [513, 254] width 143 height 118
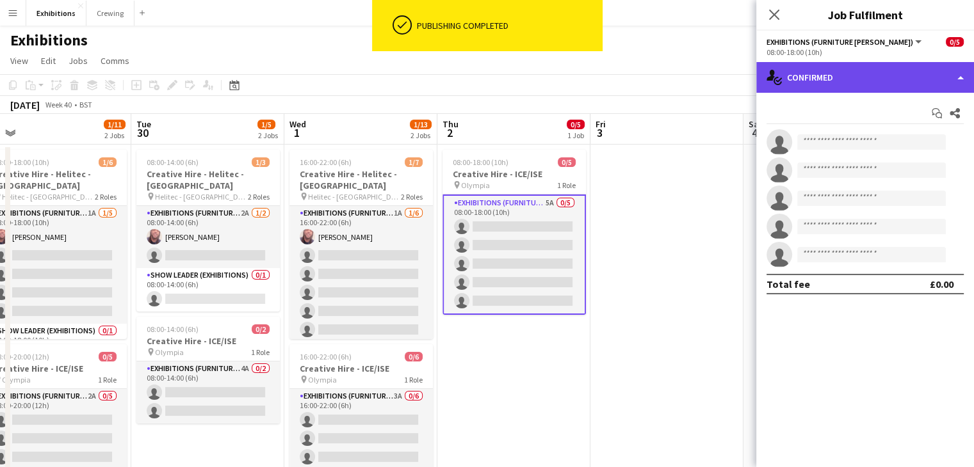
click at [884, 83] on div "single-neutral-actions-check-2 Confirmed" at bounding box center [865, 77] width 218 height 31
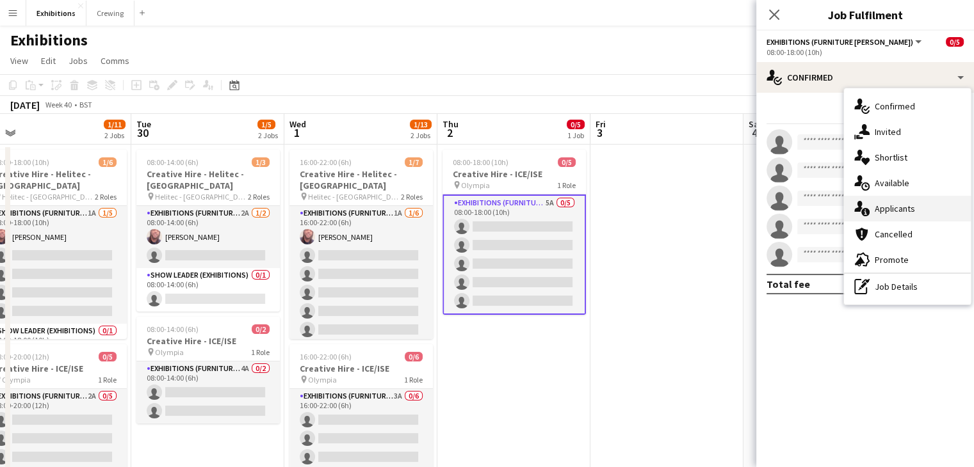
click at [909, 209] on span "Applicants" at bounding box center [894, 209] width 40 height 12
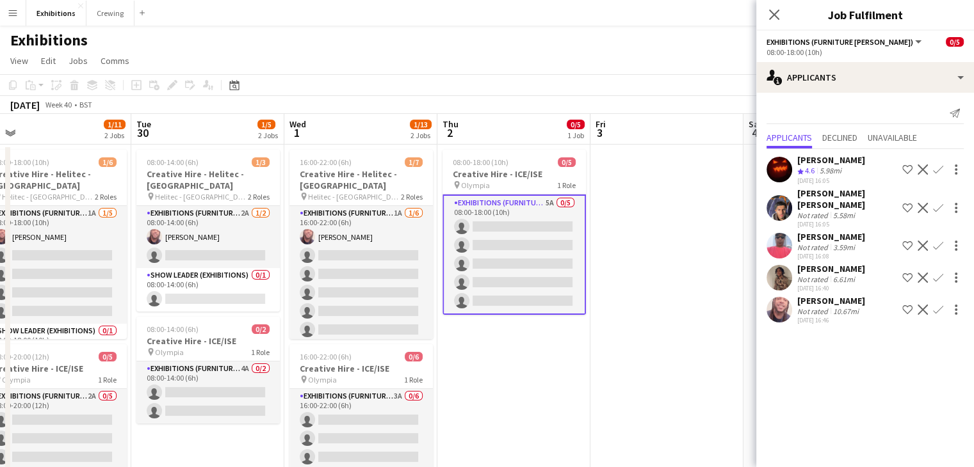
click at [570, 384] on app-date-cell "08:00-18:00 (10h) 0/5 Creative Hire - ICE/ISE pin Olympia 1 Role Exhibitions (F…" at bounding box center [513, 405] width 153 height 521
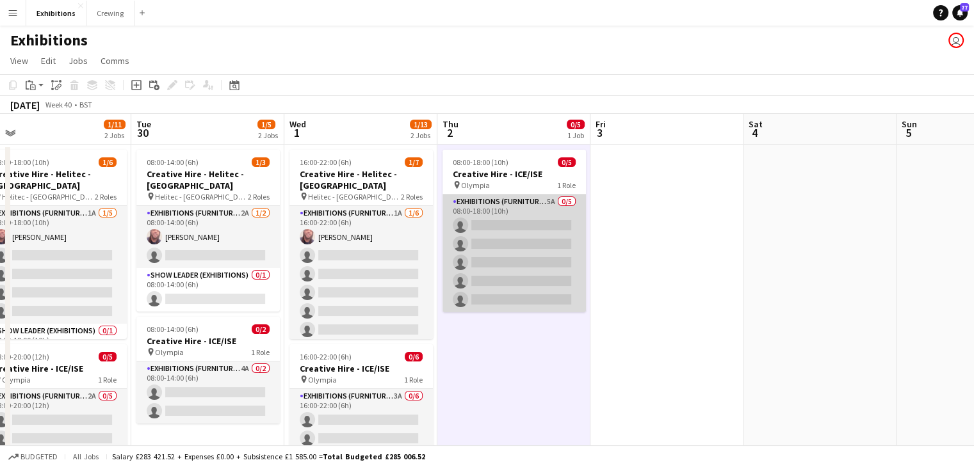
click at [538, 272] on app-card-role "Exhibitions (Furniture [PERSON_NAME]) 5A 0/5 08:00-18:00 (10h) single-neutral-a…" at bounding box center [513, 254] width 143 height 118
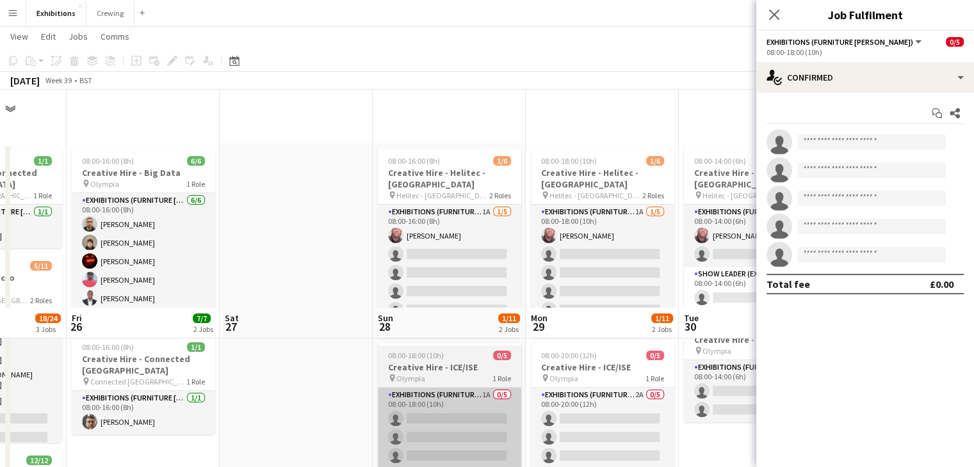
scroll to position [218, 0]
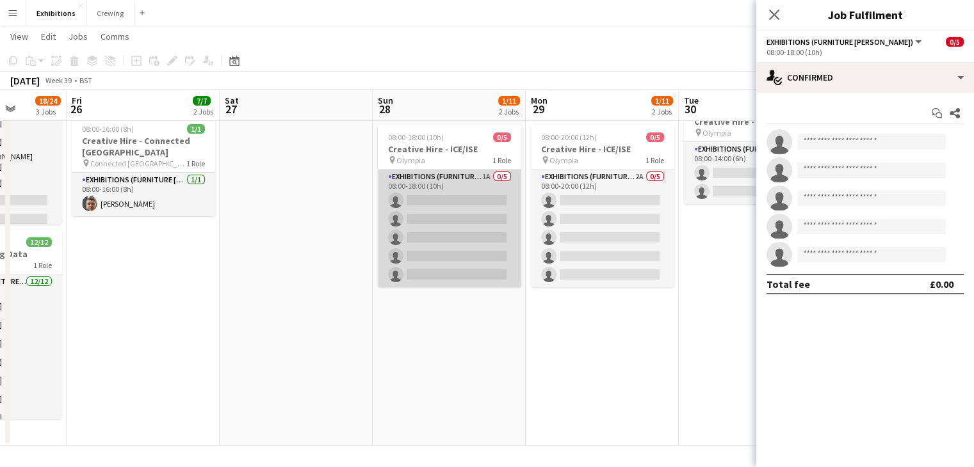
click at [463, 252] on app-card-role "Exhibitions (Furniture [PERSON_NAME]) 1A 0/5 08:00-18:00 (10h) single-neutral-a…" at bounding box center [449, 229] width 143 height 118
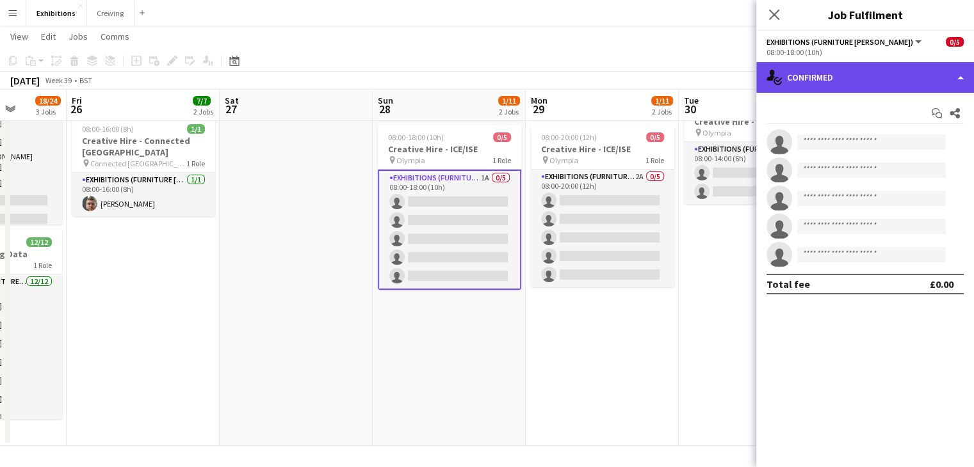
click at [883, 79] on div "single-neutral-actions-check-2 Confirmed" at bounding box center [865, 77] width 218 height 31
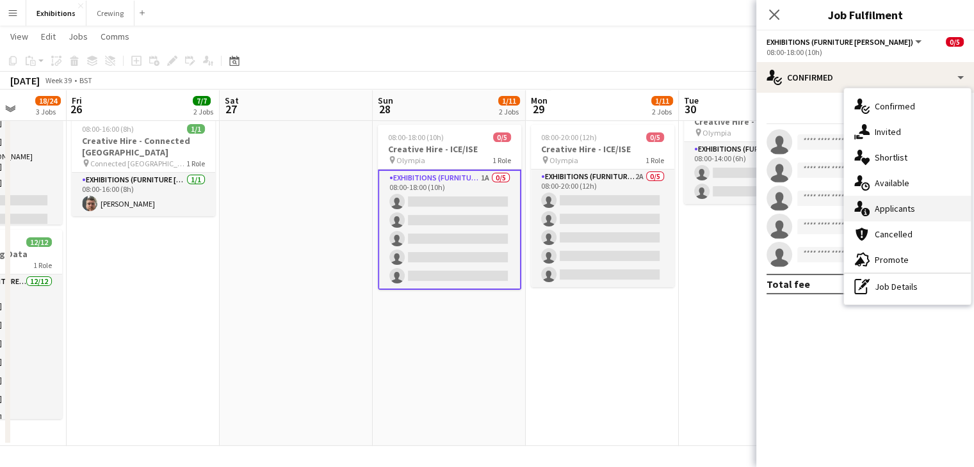
click at [901, 212] on span "Applicants" at bounding box center [894, 209] width 40 height 12
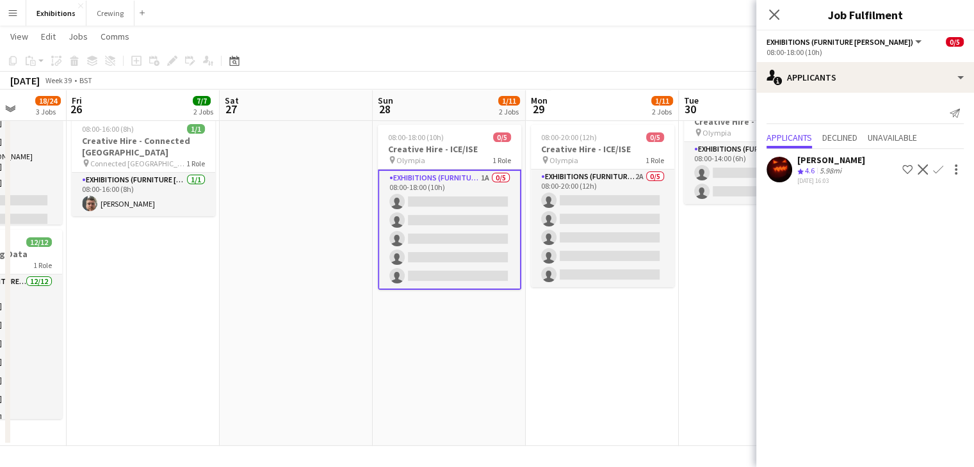
click at [650, 351] on app-date-cell "08:00-18:00 (10h) 1/6 Creative Hire - Helitec - [GEOGRAPHIC_DATA] pin Helitec -…" at bounding box center [602, 185] width 153 height 521
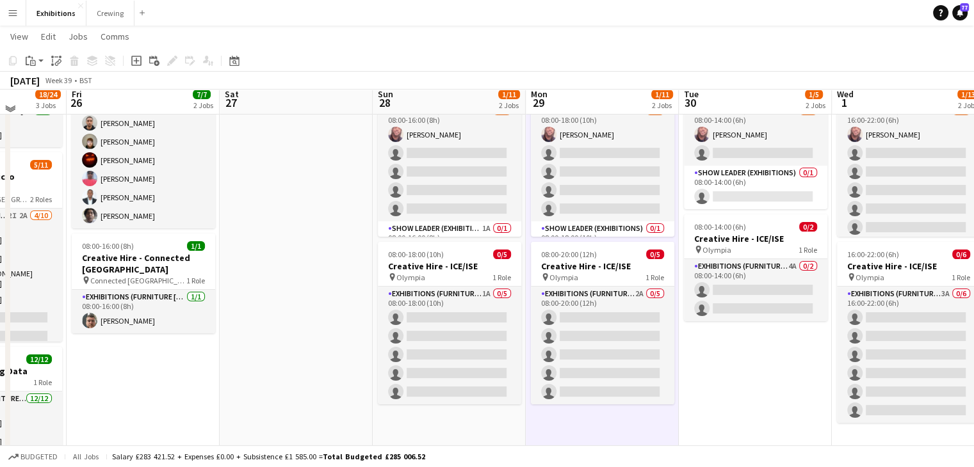
scroll to position [102, 0]
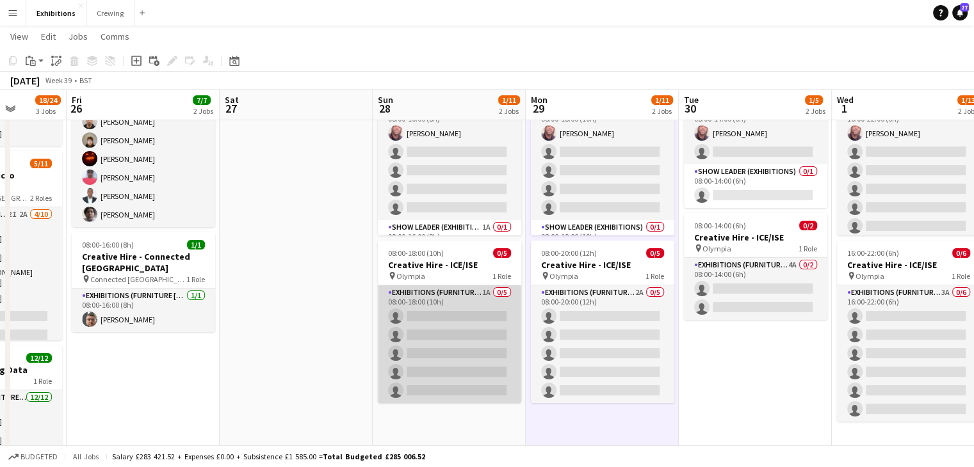
click at [460, 345] on app-card-role "Exhibitions (Furniture [PERSON_NAME]) 1A 0/5 08:00-18:00 (10h) single-neutral-a…" at bounding box center [449, 344] width 143 height 118
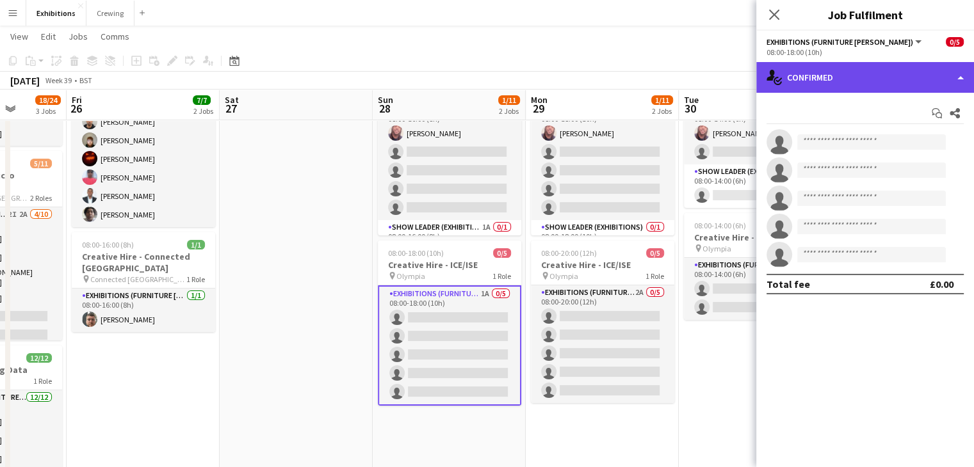
click at [890, 77] on div "single-neutral-actions-check-2 Confirmed" at bounding box center [865, 77] width 218 height 31
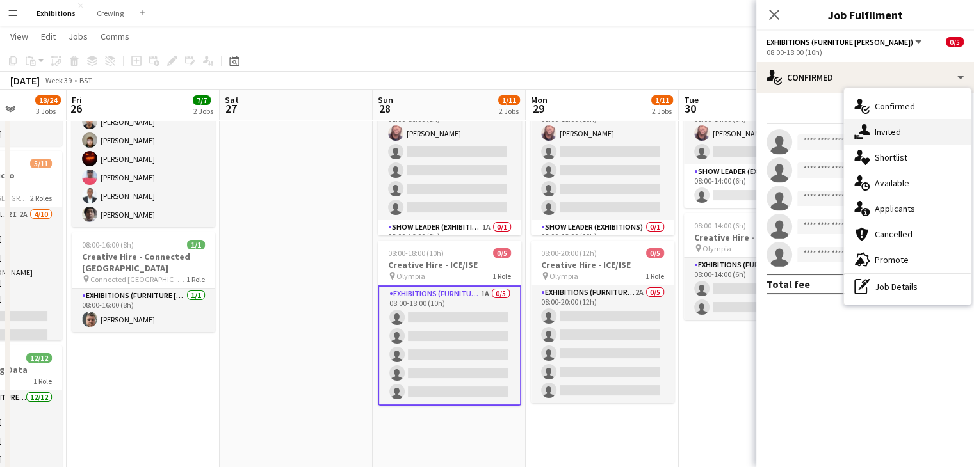
click at [926, 131] on div "single-neutral-actions-share-1 Invited" at bounding box center [907, 132] width 127 height 26
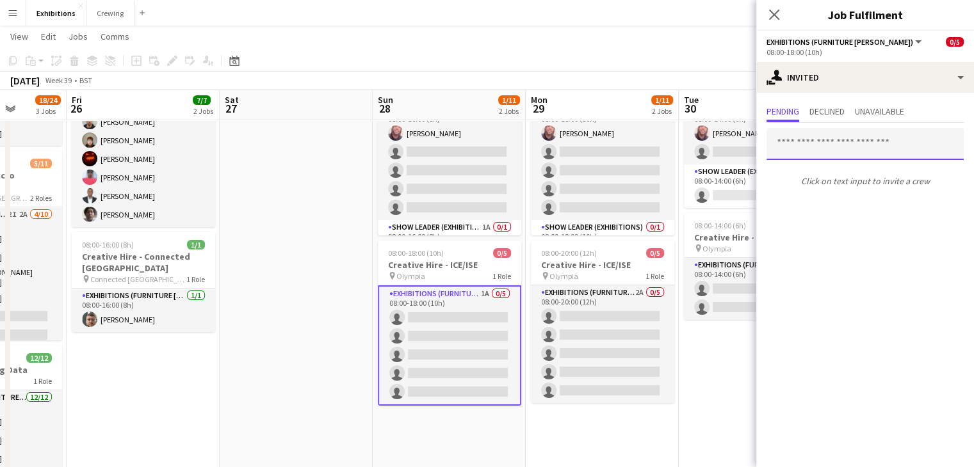
click at [850, 139] on input "text" at bounding box center [864, 144] width 197 height 32
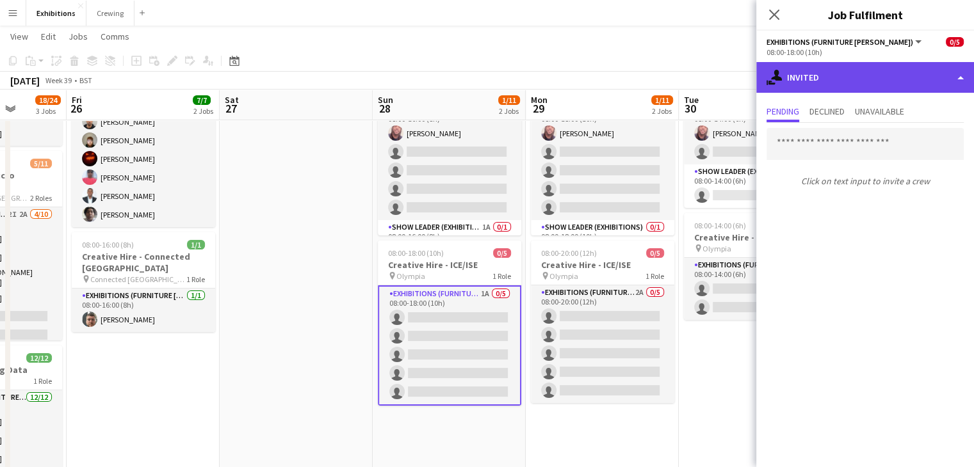
click at [891, 88] on div "single-neutral-actions-share-1 Invited" at bounding box center [865, 77] width 218 height 31
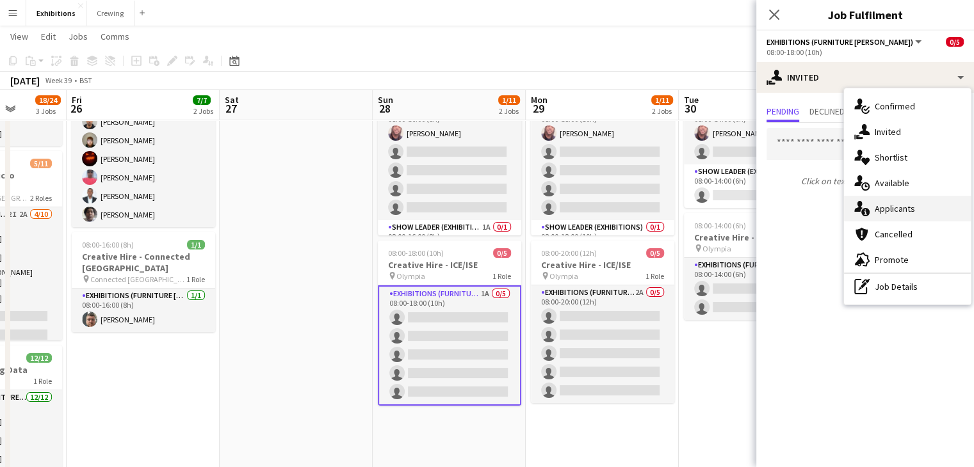
click at [910, 208] on span "Applicants" at bounding box center [894, 209] width 40 height 12
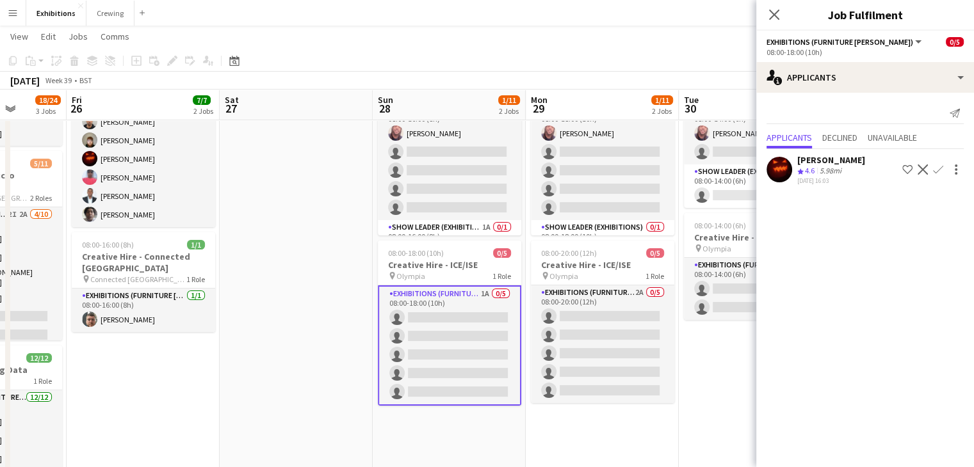
click at [938, 169] on app-icon "Confirm" at bounding box center [938, 170] width 10 height 10
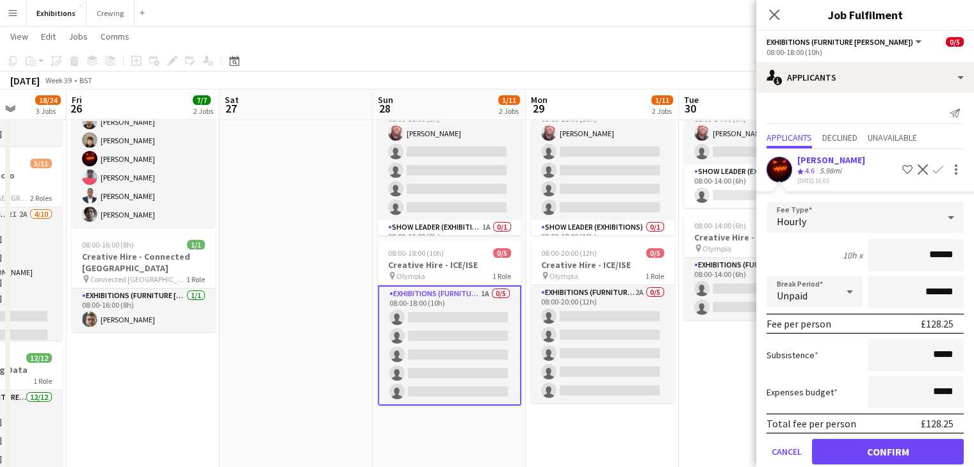
type input "******"
click at [872, 443] on button "Confirm" at bounding box center [888, 452] width 152 height 26
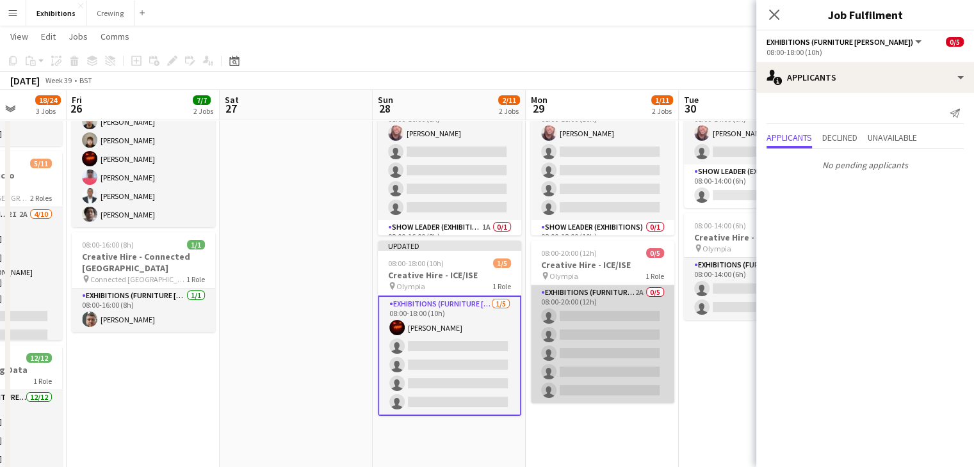
click at [620, 325] on app-card-role "Exhibitions (Furniture [PERSON_NAME]) 2A 0/5 08:00-20:00 (12h) single-neutral-a…" at bounding box center [602, 344] width 143 height 118
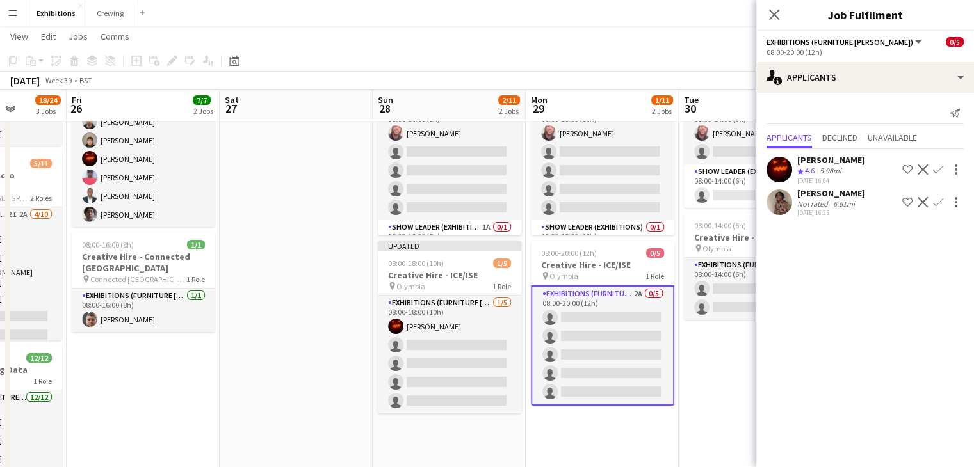
click at [938, 167] on app-icon "Confirm" at bounding box center [938, 170] width 10 height 10
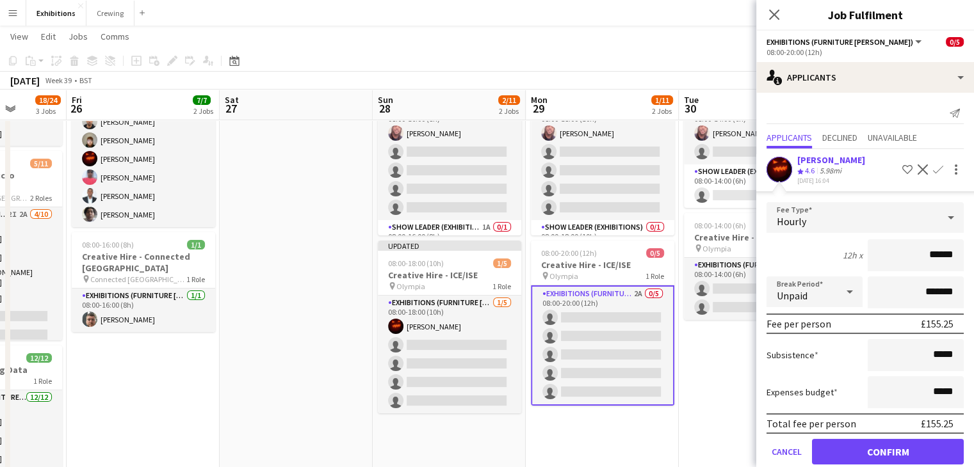
type input "******"
click at [874, 442] on button "Confirm" at bounding box center [888, 452] width 152 height 26
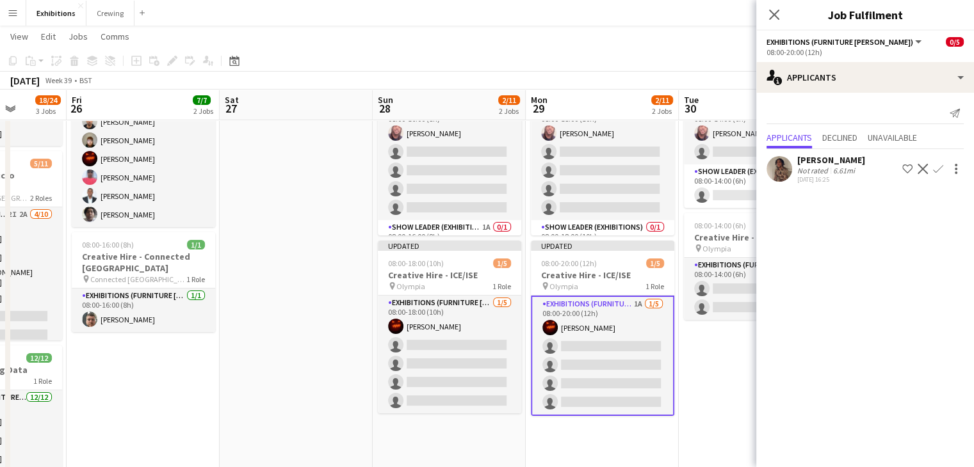
click at [939, 167] on app-icon "Confirm" at bounding box center [938, 169] width 10 height 10
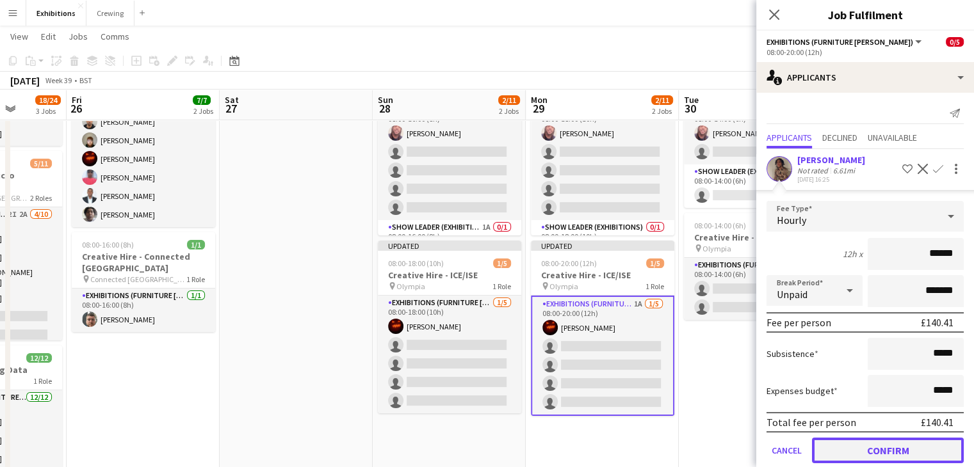
click at [865, 446] on button "Confirm" at bounding box center [888, 451] width 152 height 26
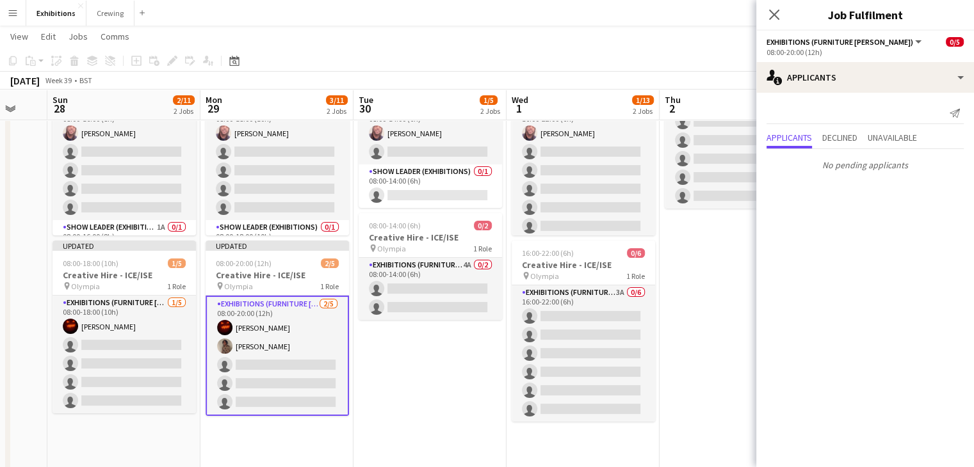
scroll to position [0, 412]
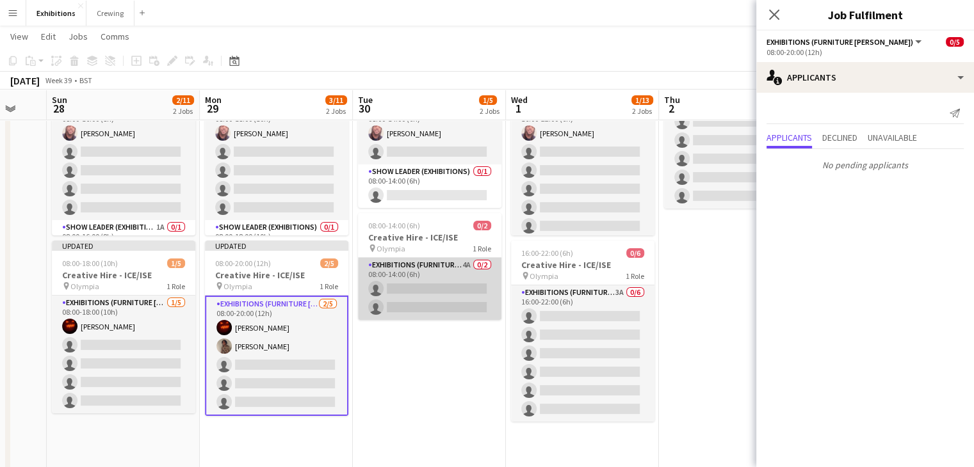
click at [472, 301] on app-card-role "Exhibitions (Furniture [PERSON_NAME]) 4A 0/2 08:00-14:00 (6h) single-neutral-ac…" at bounding box center [429, 289] width 143 height 62
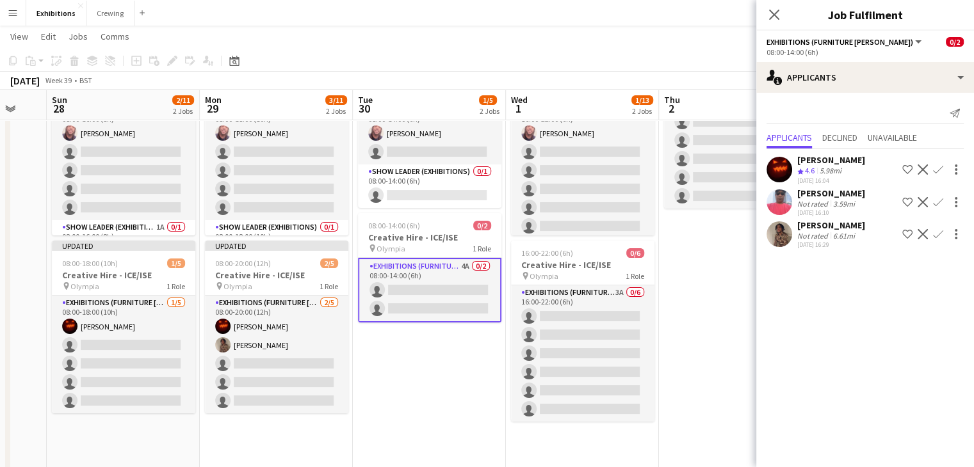
click at [938, 166] on app-icon "Confirm" at bounding box center [938, 170] width 10 height 10
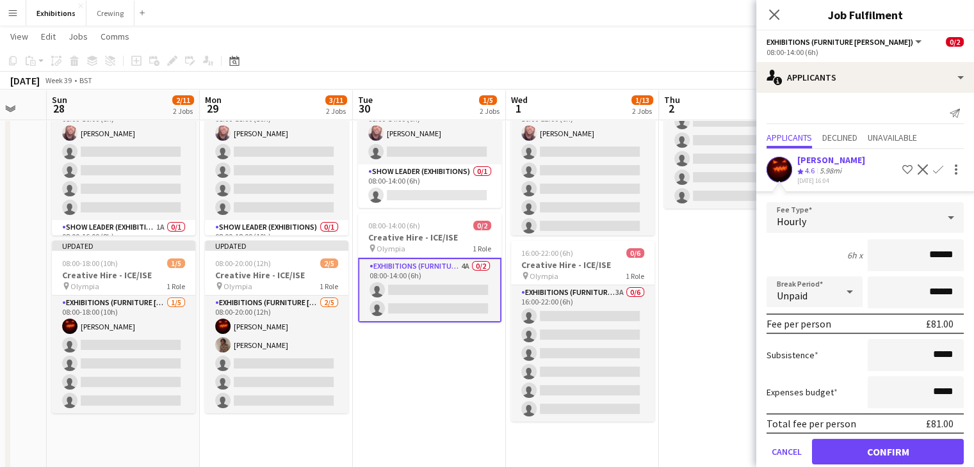
type input "******"
click at [835, 449] on button "Confirm" at bounding box center [888, 452] width 152 height 26
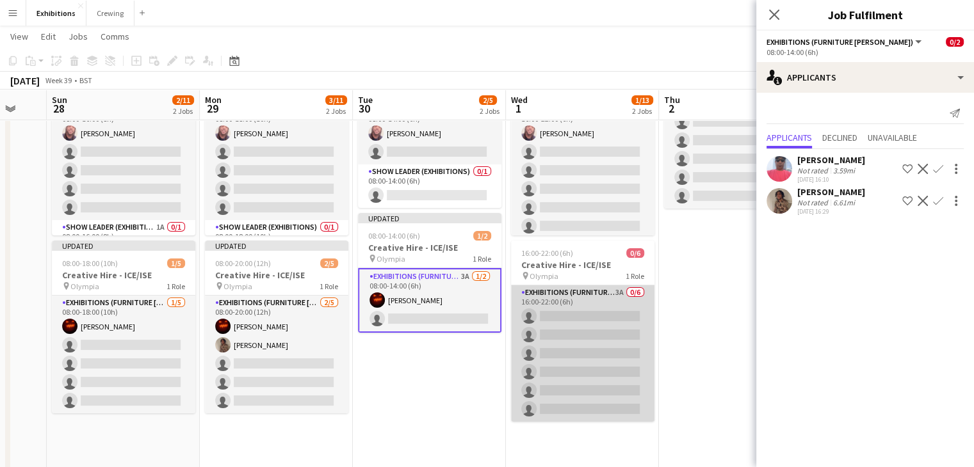
click at [612, 364] on app-card-role "Exhibitions (Furniture [PERSON_NAME]) 3A 0/6 16:00-22:00 (6h) single-neutral-ac…" at bounding box center [582, 353] width 143 height 136
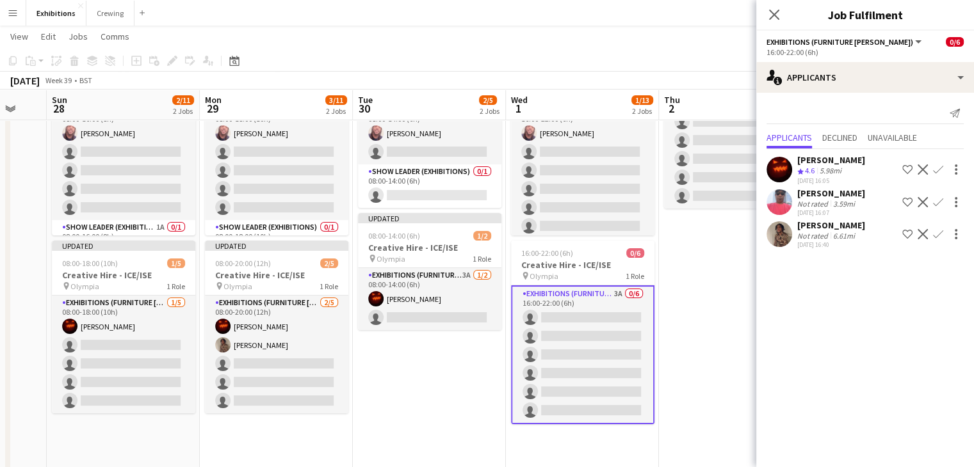
click at [939, 168] on app-icon "Confirm" at bounding box center [938, 170] width 10 height 10
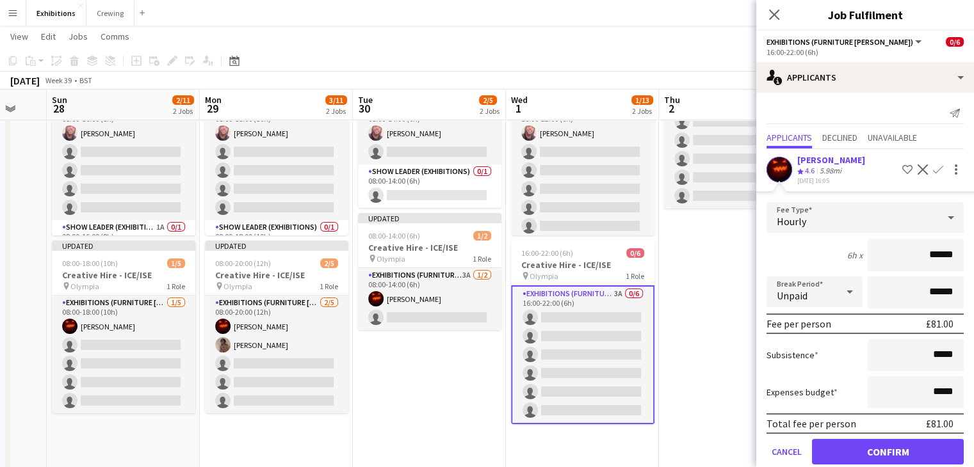
type input "******"
click at [878, 444] on button "Confirm" at bounding box center [888, 452] width 152 height 26
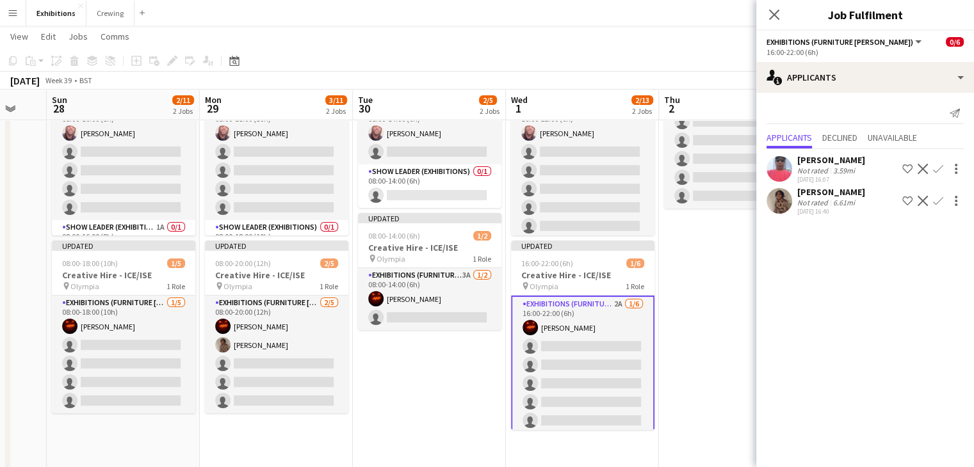
click at [937, 200] on app-icon "Confirm" at bounding box center [938, 201] width 10 height 10
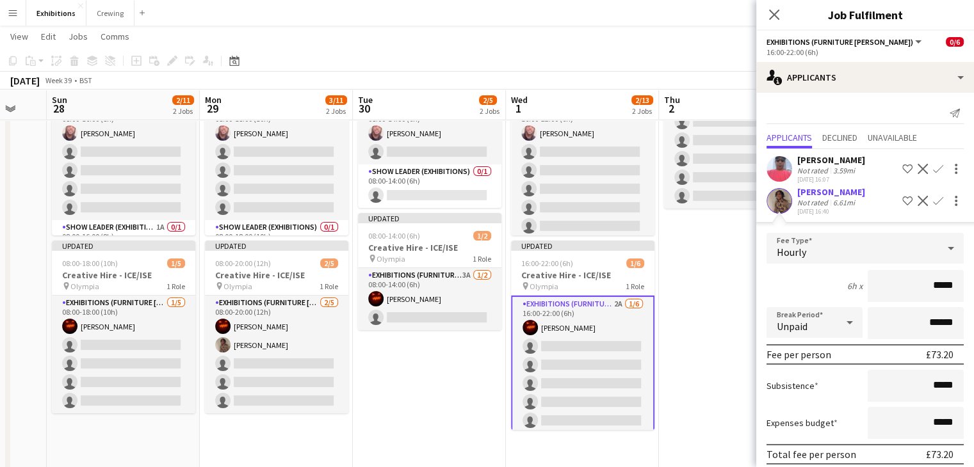
type input "******"
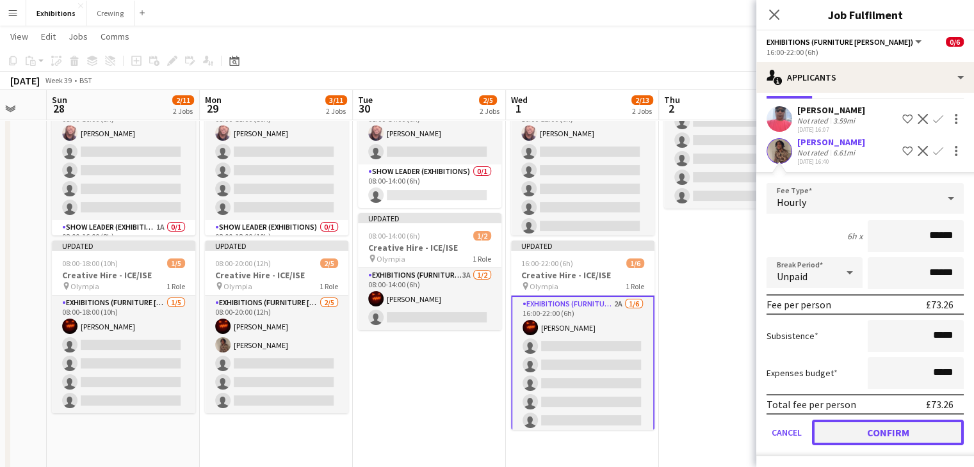
click at [872, 420] on button "Confirm" at bounding box center [888, 433] width 152 height 26
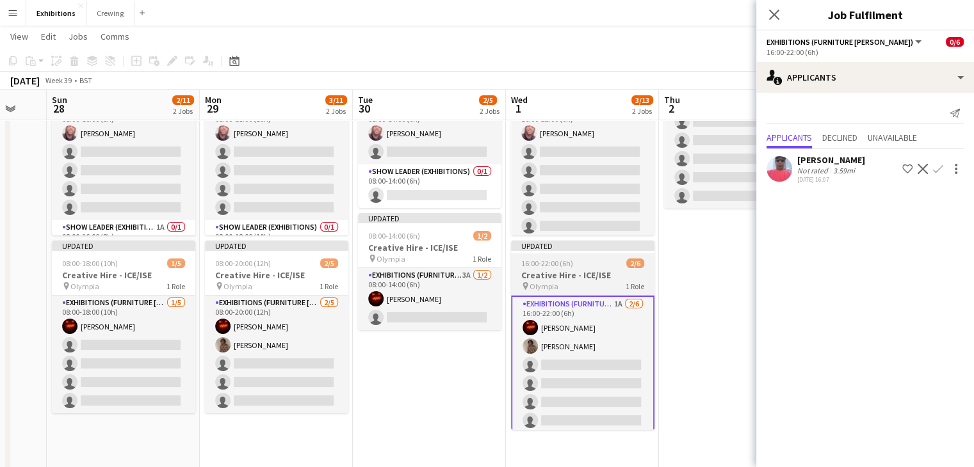
scroll to position [0, 0]
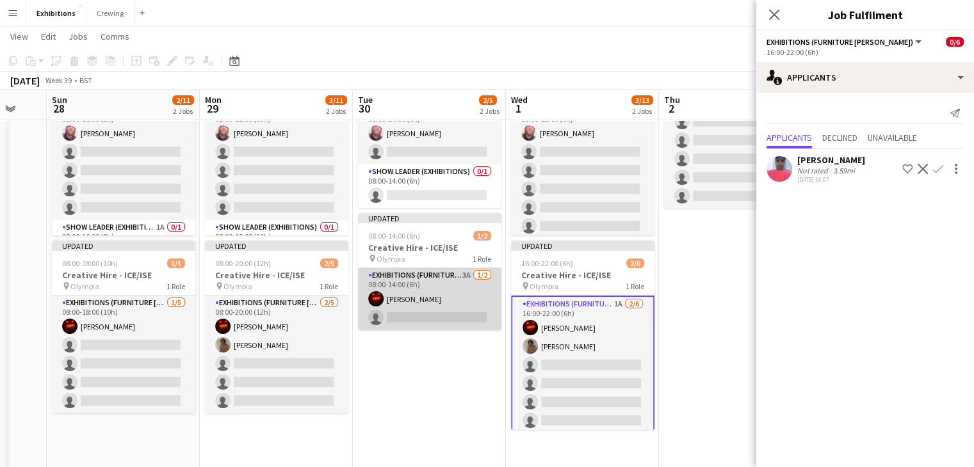
click at [469, 315] on app-card-role "Exhibitions (Furniture [PERSON_NAME]) 3A [DATE] 08:00-14:00 (6h) [PERSON_NAME] …" at bounding box center [429, 299] width 143 height 62
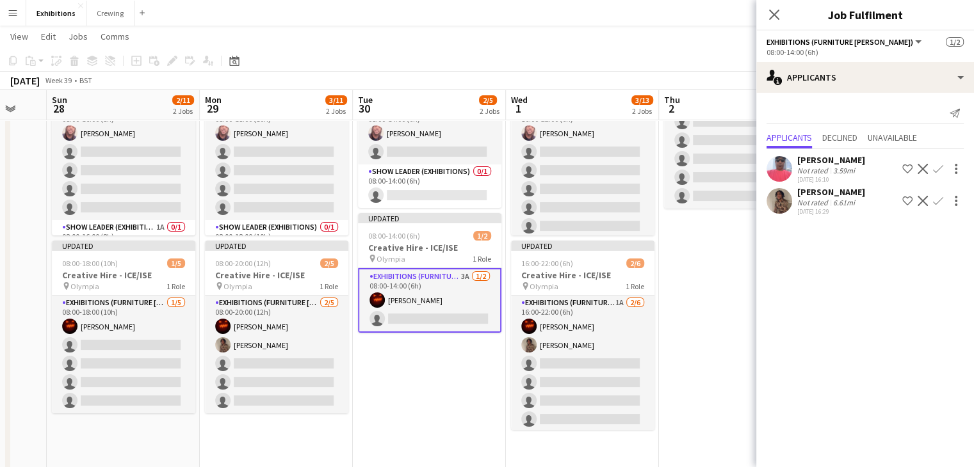
click at [940, 199] on app-icon "Confirm" at bounding box center [938, 201] width 10 height 10
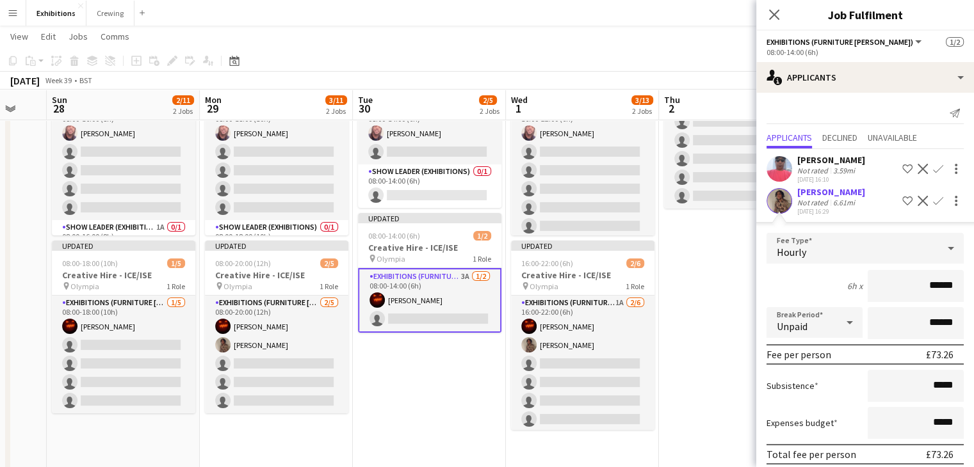
scroll to position [50, 0]
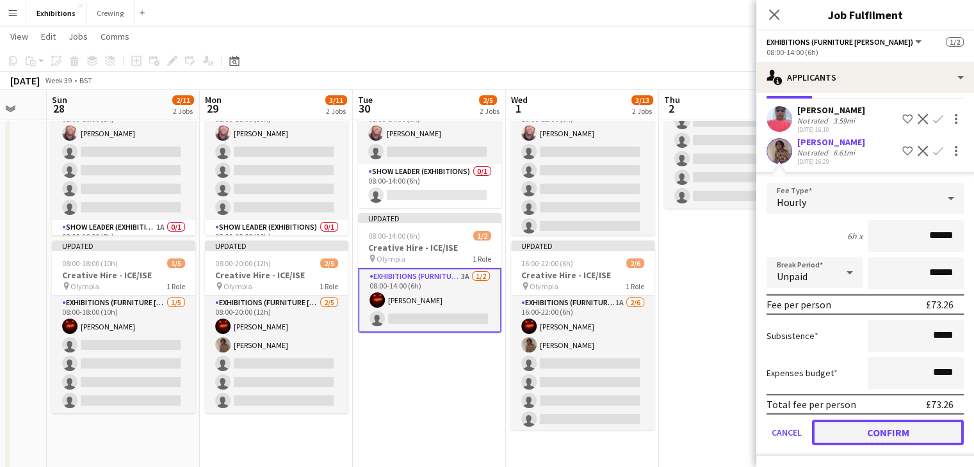
click at [874, 431] on button "Confirm" at bounding box center [888, 433] width 152 height 26
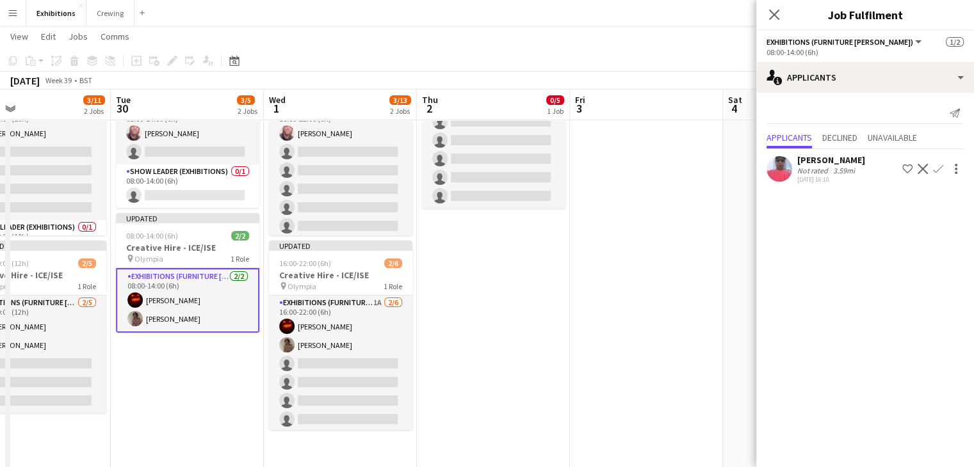
scroll to position [0, 0]
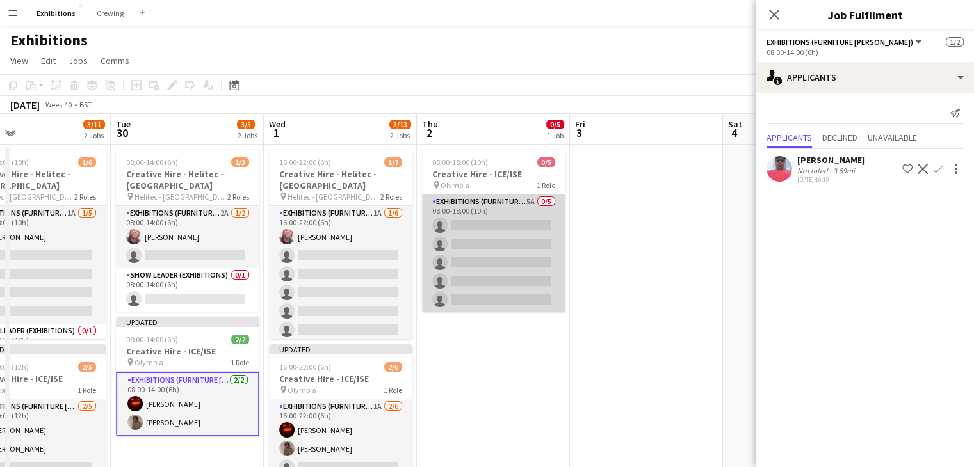
click at [510, 282] on app-card-role "Exhibitions (Furniture [PERSON_NAME]) 5A 0/5 08:00-18:00 (10h) single-neutral-a…" at bounding box center [493, 254] width 143 height 118
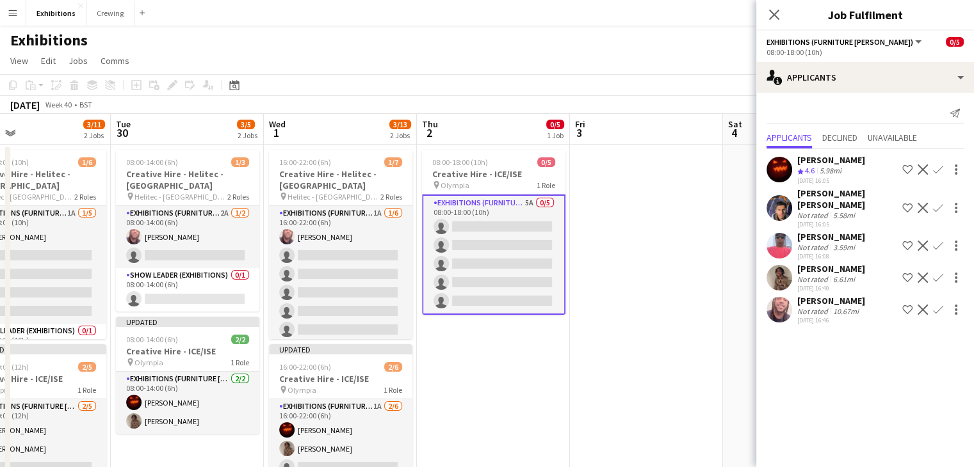
click at [938, 273] on app-icon "Confirm" at bounding box center [938, 278] width 10 height 10
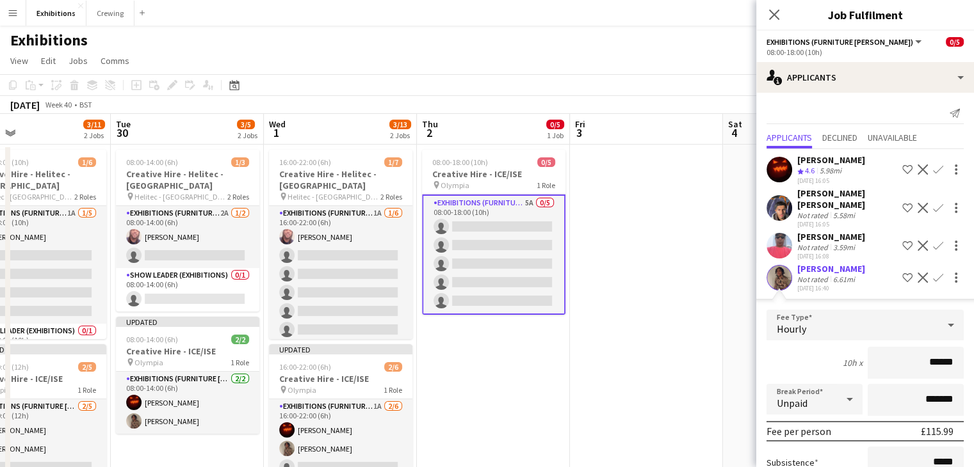
scroll to position [146, 0]
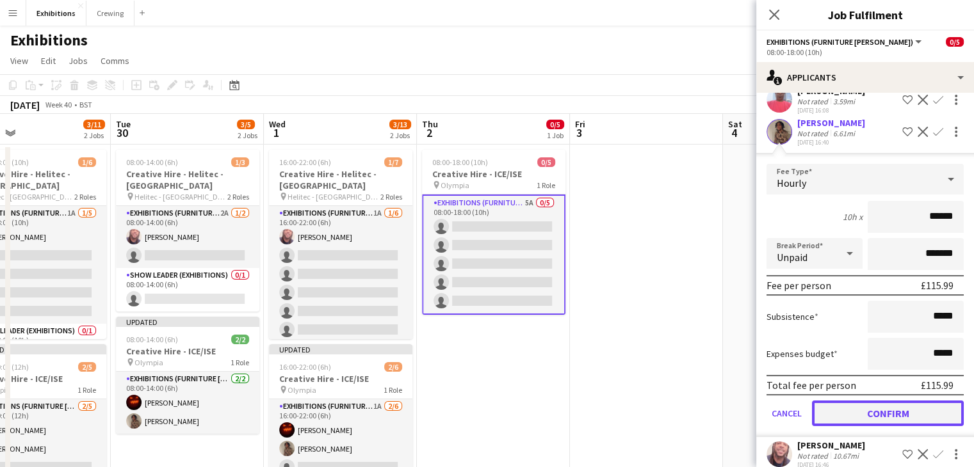
click at [864, 402] on button "Confirm" at bounding box center [888, 414] width 152 height 26
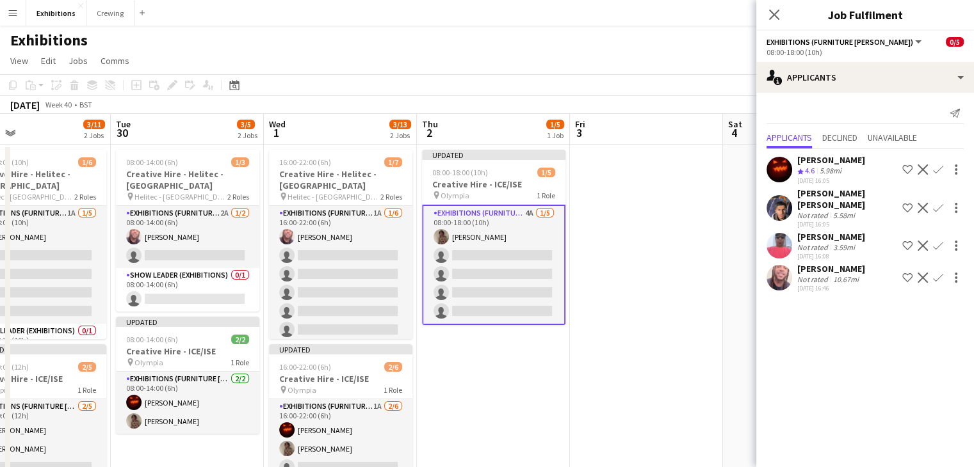
scroll to position [0, 0]
click at [938, 162] on button "Confirm" at bounding box center [937, 169] width 15 height 15
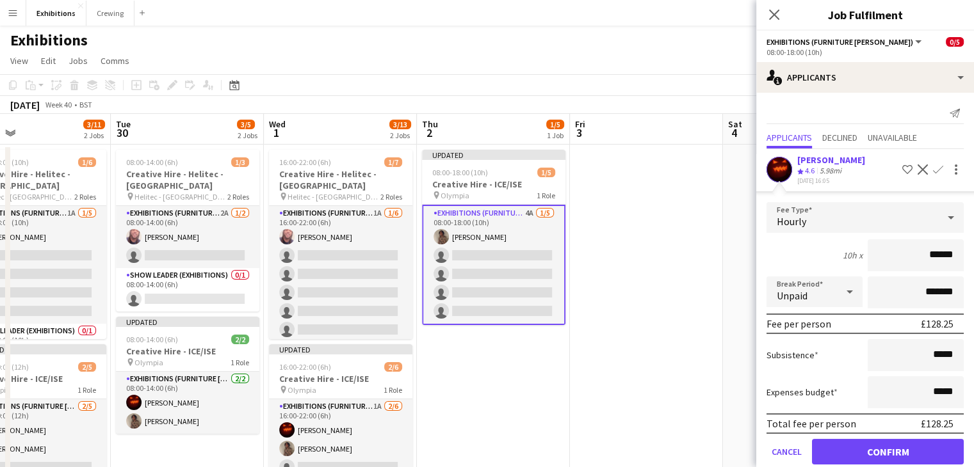
type input "******"
click at [865, 446] on button "Confirm" at bounding box center [888, 452] width 152 height 26
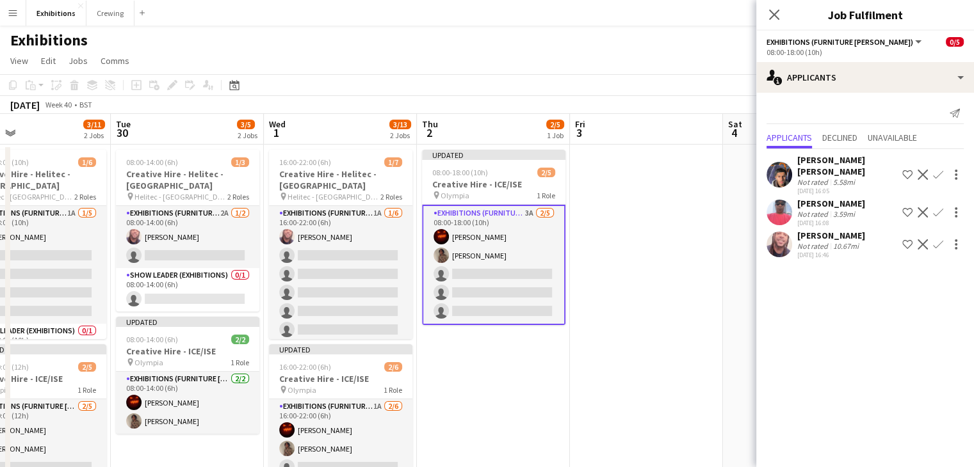
click at [664, 298] on app-date-cell at bounding box center [646, 405] width 153 height 521
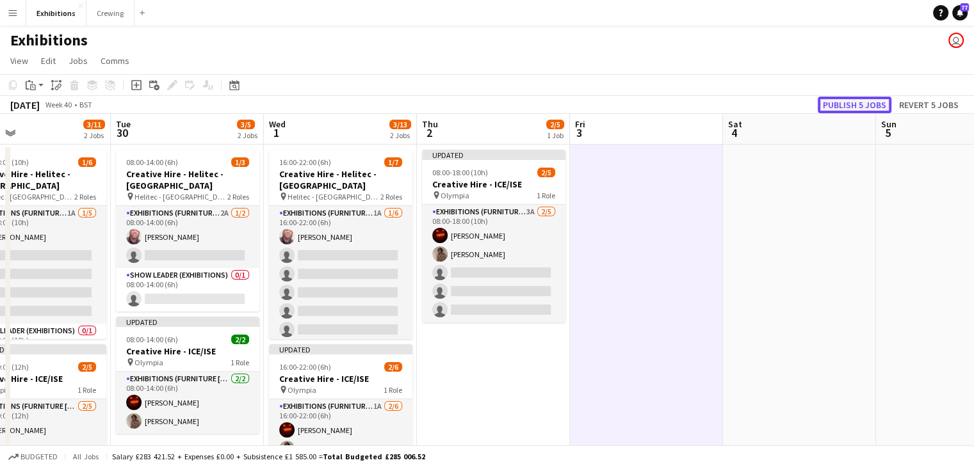
click at [849, 108] on button "Publish 5 jobs" at bounding box center [854, 105] width 74 height 17
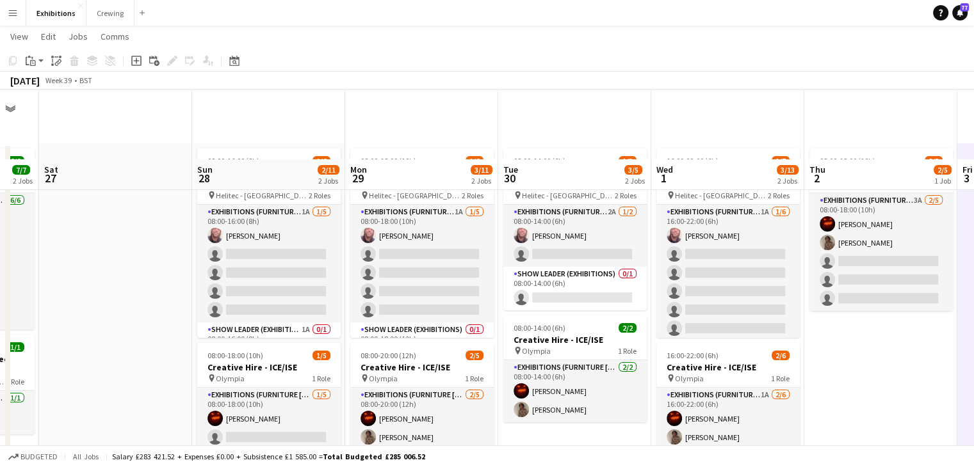
scroll to position [218, 0]
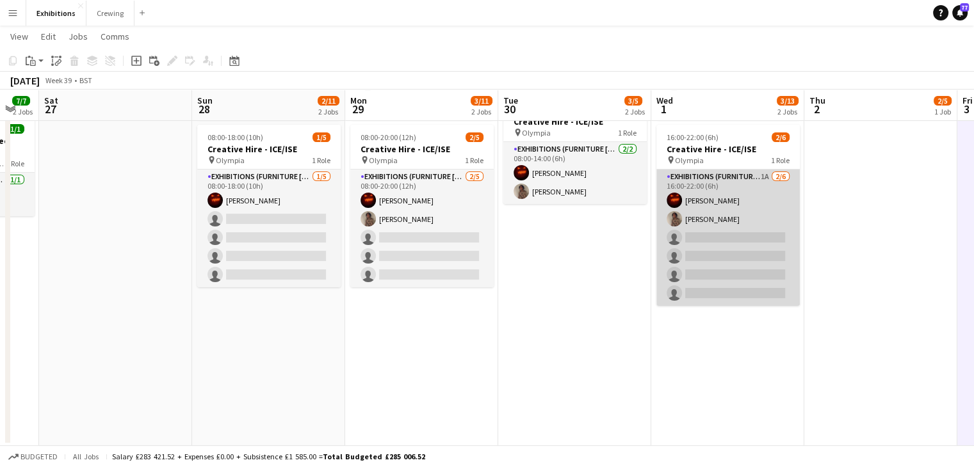
click at [712, 259] on app-card-role "Exhibitions (Furniture [PERSON_NAME]) 1A [DATE] 16:00-22:00 (6h) [PERSON_NAME] …" at bounding box center [727, 238] width 143 height 136
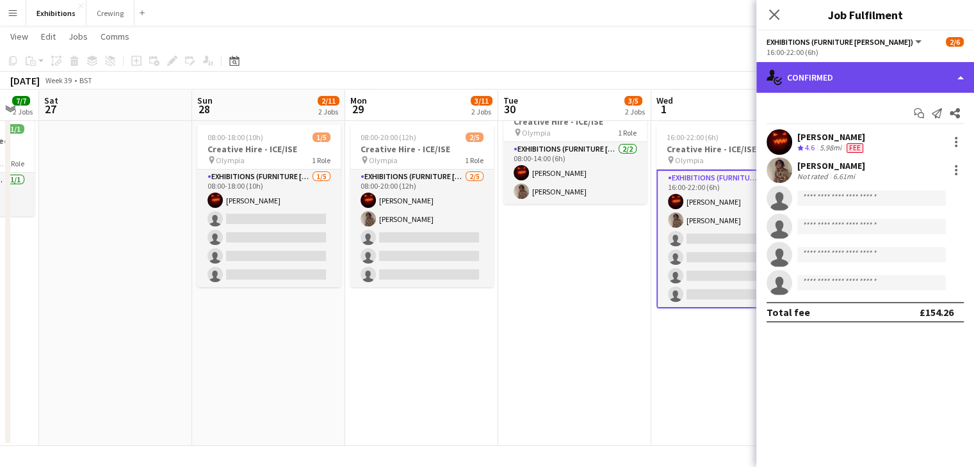
click at [906, 77] on div "single-neutral-actions-check-2 Confirmed" at bounding box center [865, 77] width 218 height 31
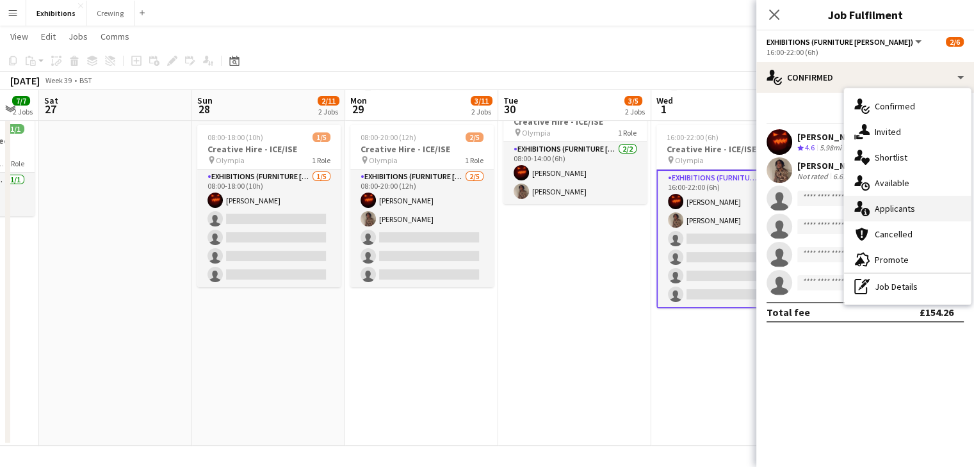
click at [917, 197] on div "single-neutral-actions-information Applicants" at bounding box center [907, 209] width 127 height 26
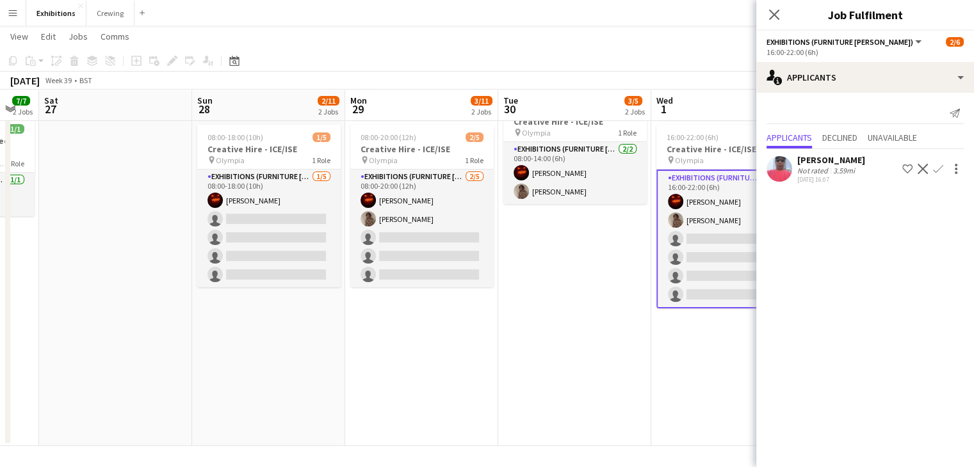
click at [935, 168] on app-icon "Confirm" at bounding box center [938, 169] width 10 height 10
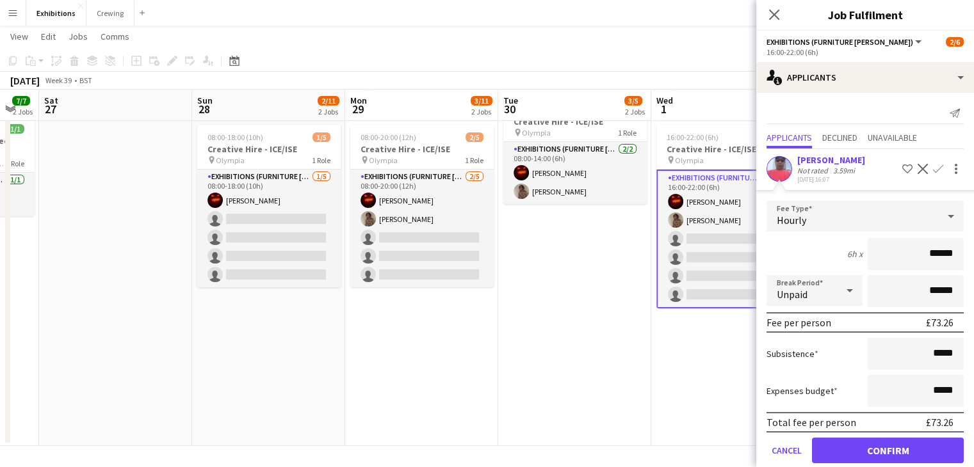
scroll to position [18, 0]
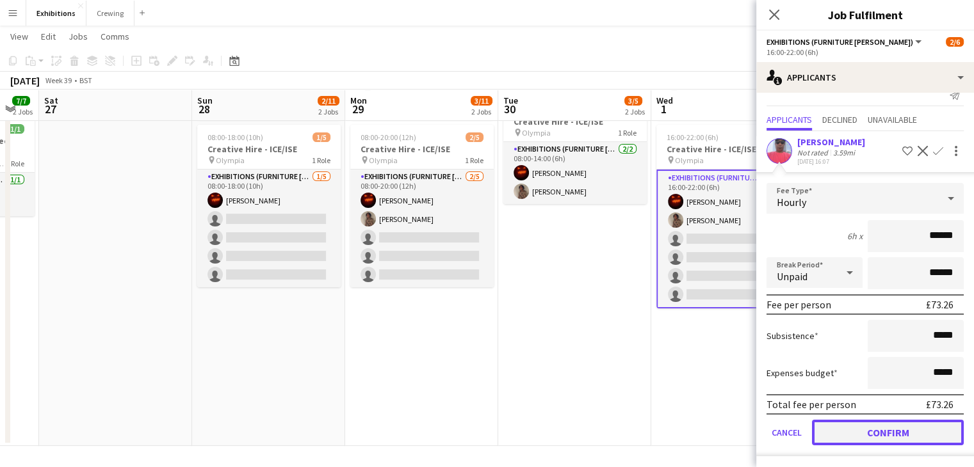
click at [874, 424] on button "Confirm" at bounding box center [888, 433] width 152 height 26
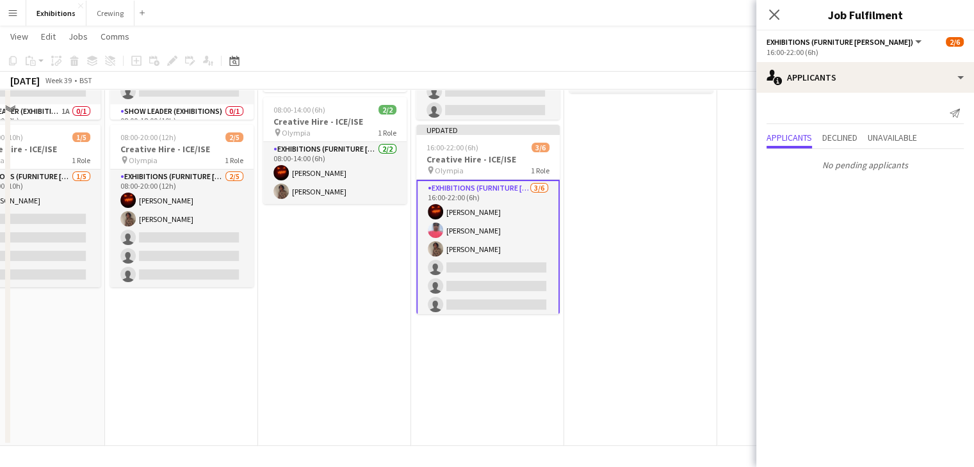
scroll to position [0, 0]
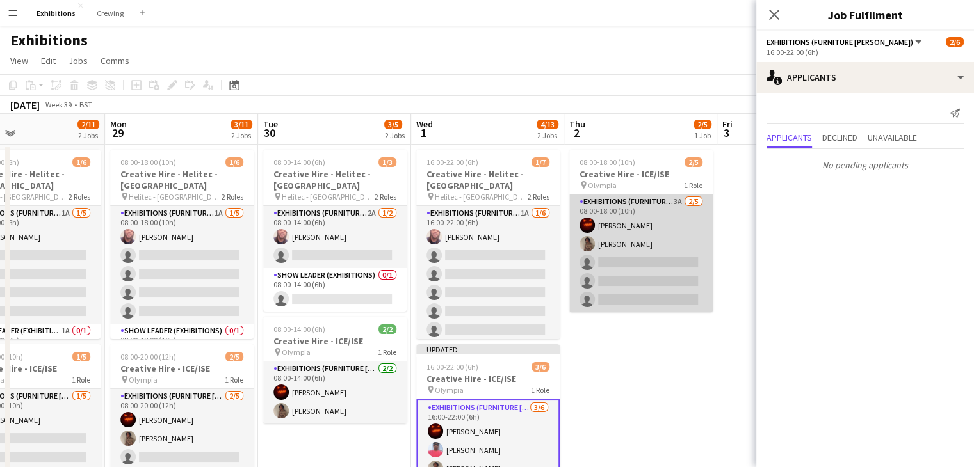
click at [643, 259] on app-card-role "Exhibitions (Furniture [PERSON_NAME]) 3A [DATE] 08:00-18:00 (10h) [PERSON_NAME]…" at bounding box center [640, 254] width 143 height 118
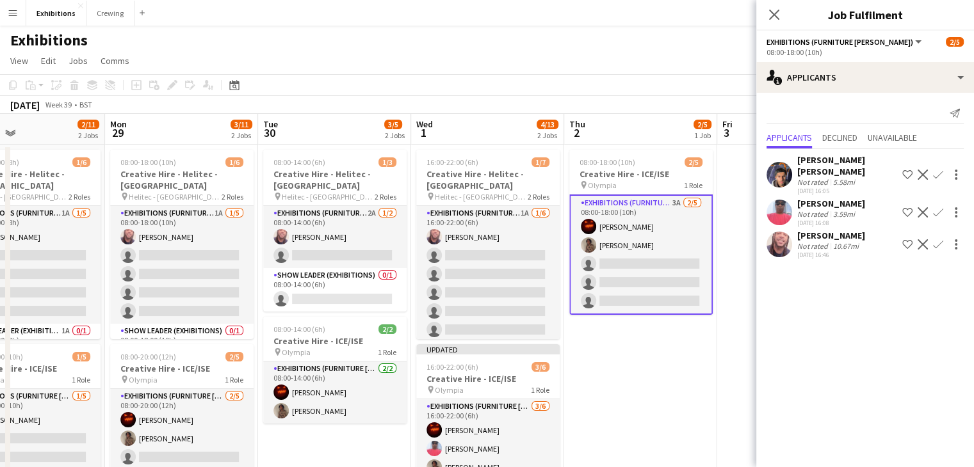
click at [936, 207] on app-icon "Confirm" at bounding box center [938, 212] width 10 height 10
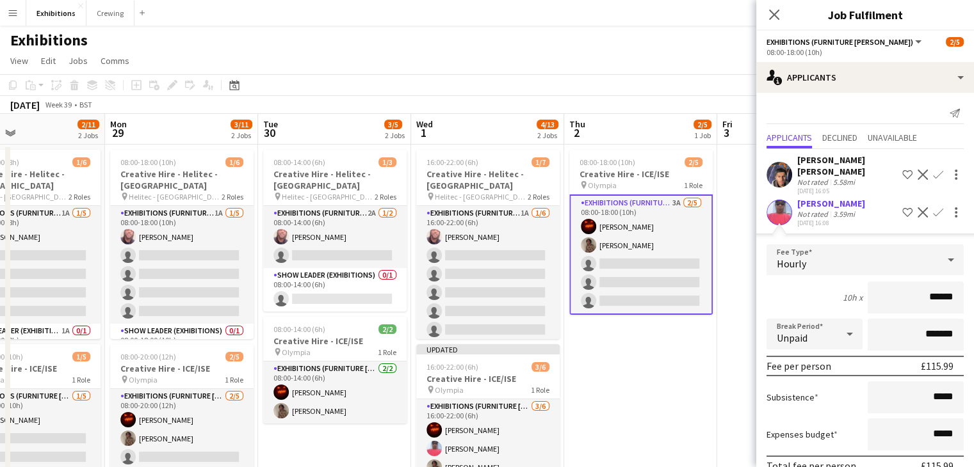
scroll to position [82, 0]
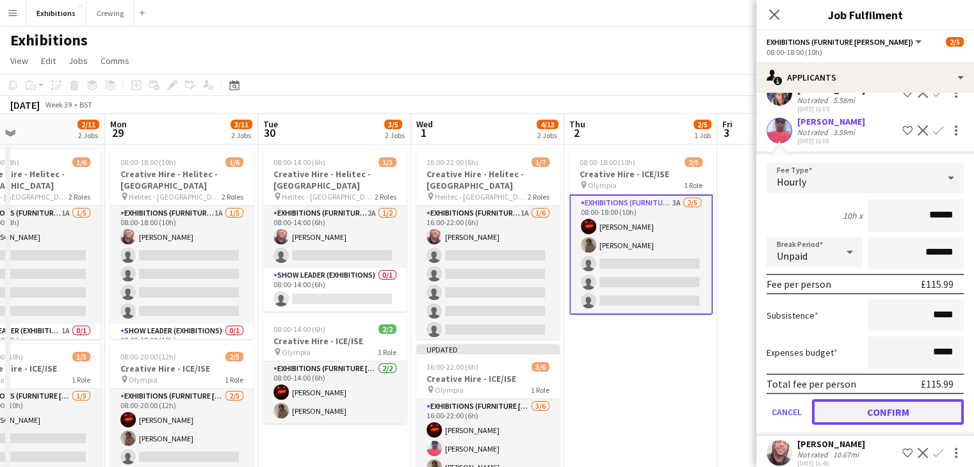
click at [871, 399] on button "Confirm" at bounding box center [888, 412] width 152 height 26
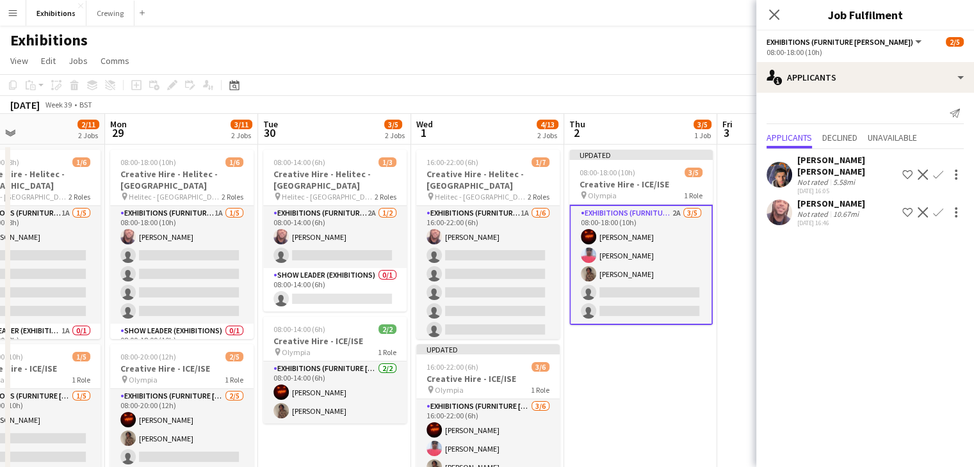
scroll to position [0, 0]
click at [619, 375] on app-date-cell "Updated 08:00-18:00 (10h) 3/5 Creative Hire - ICE/ISE pin Olympia 1 Role Exhibi…" at bounding box center [640, 405] width 153 height 521
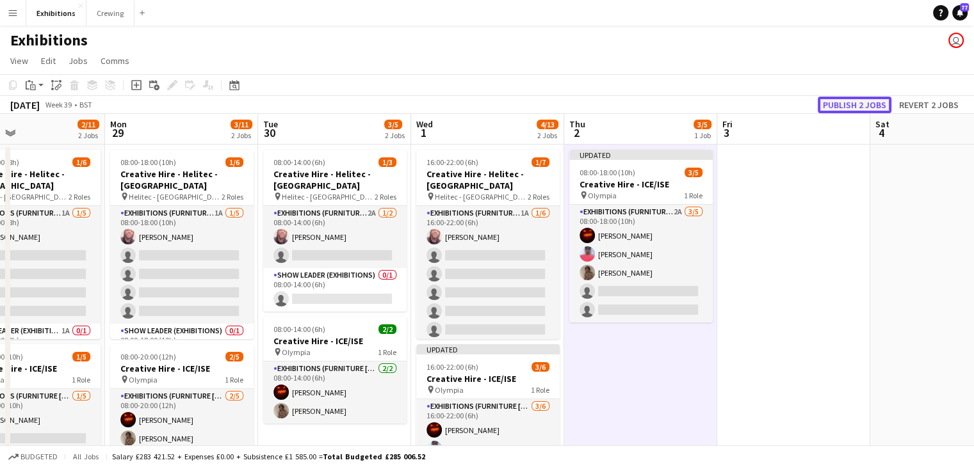
click at [829, 111] on button "Publish 2 jobs" at bounding box center [854, 105] width 74 height 17
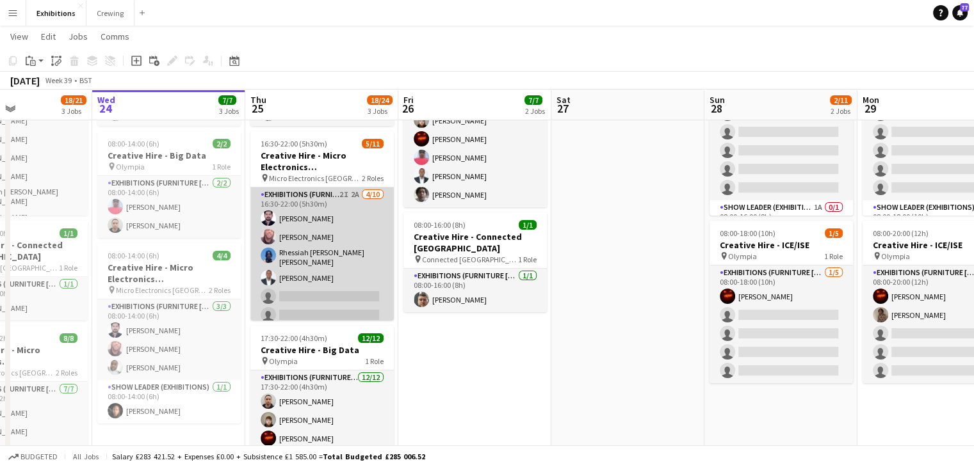
scroll to position [120, 0]
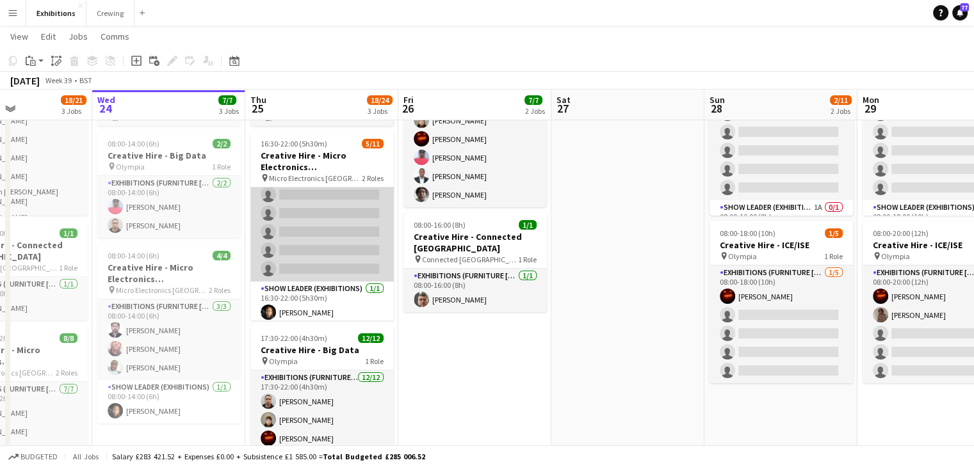
click at [312, 229] on app-card-role "Exhibitions (Furniture [PERSON_NAME]) 2I 2A [DATE] 16:30-22:00 (5h30m) Vikram V…" at bounding box center [321, 174] width 143 height 214
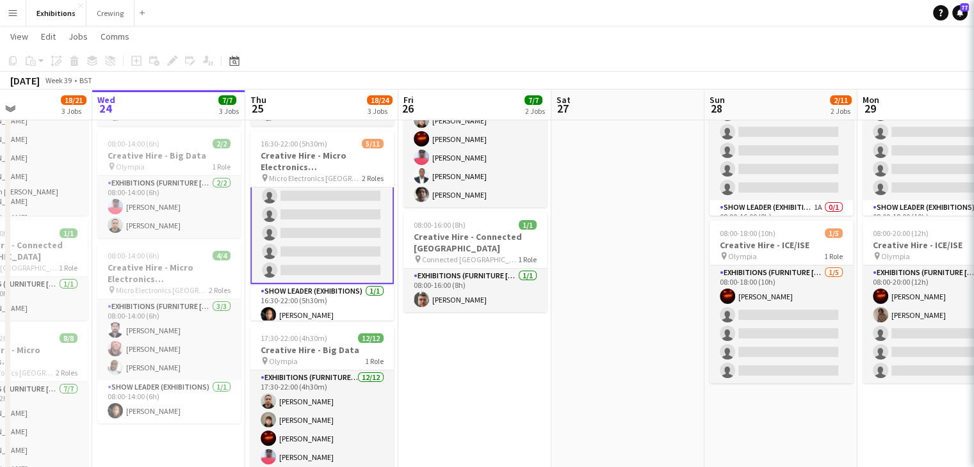
scroll to position [122, 0]
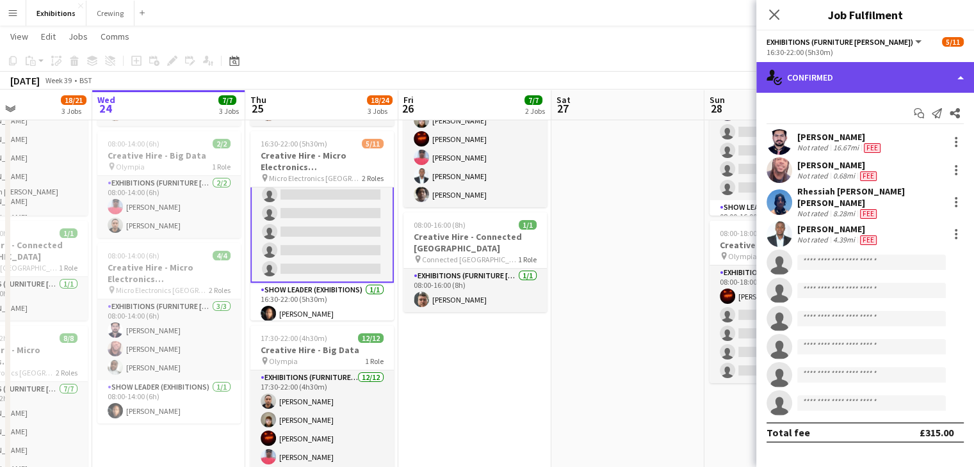
click at [883, 80] on div "single-neutral-actions-check-2 Confirmed" at bounding box center [865, 77] width 218 height 31
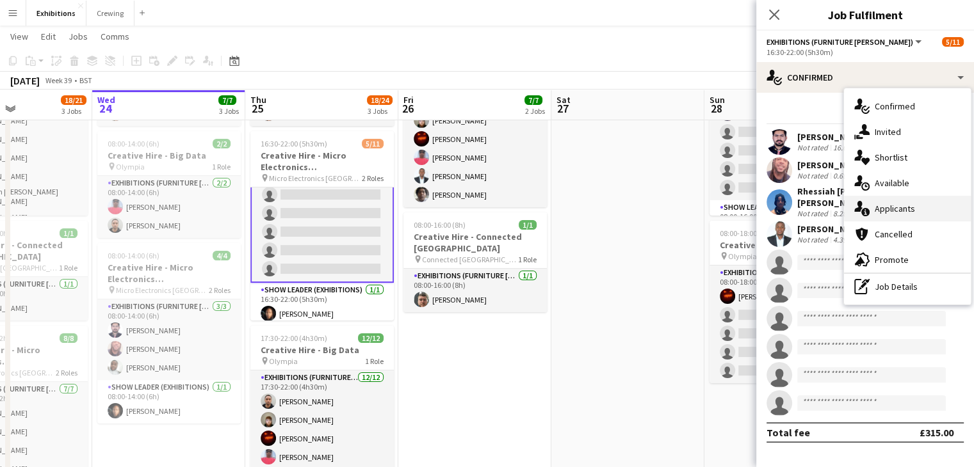
click at [920, 200] on div "single-neutral-actions-information Applicants" at bounding box center [907, 209] width 127 height 26
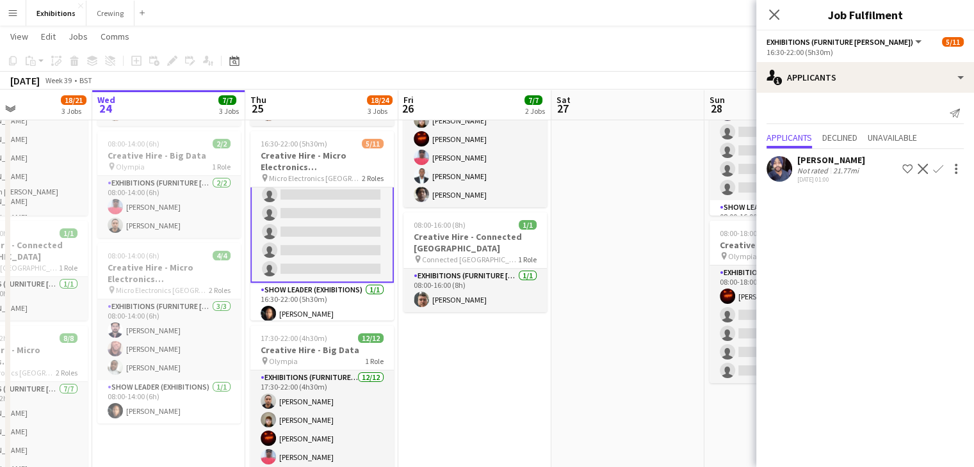
click at [885, 127] on div "Send notification Applicants Declined Unavailable [PERSON_NAME] Not rated 21.77…" at bounding box center [865, 145] width 218 height 104
click at [905, 147] on span "Unavailable" at bounding box center [891, 138] width 49 height 19
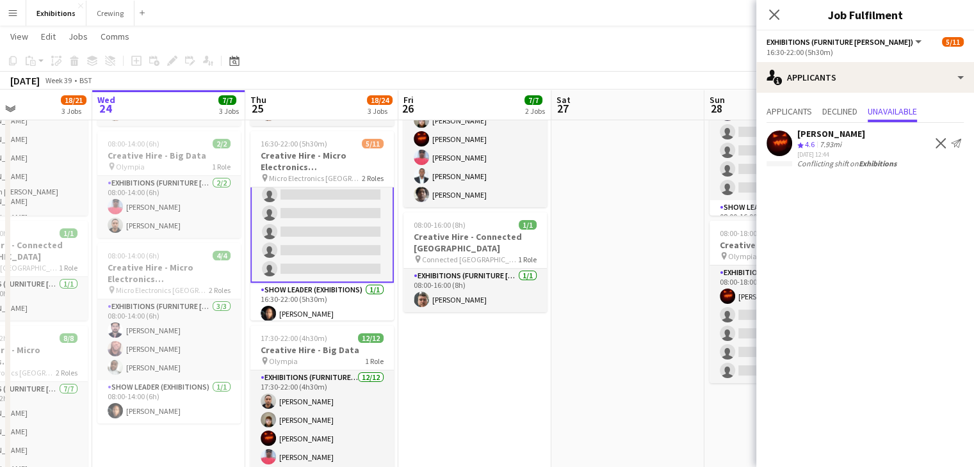
click at [641, 232] on app-date-cell at bounding box center [627, 281] width 153 height 521
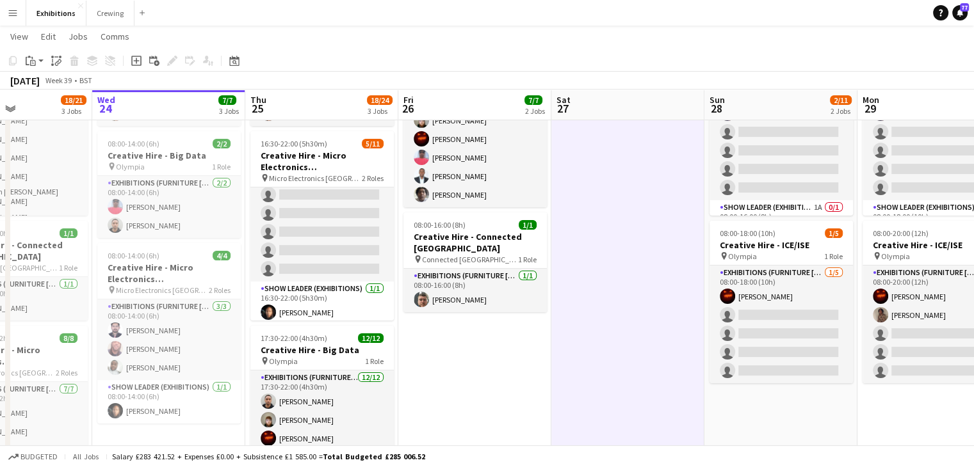
scroll to position [0, 0]
